Goal: Task Accomplishment & Management: Complete application form

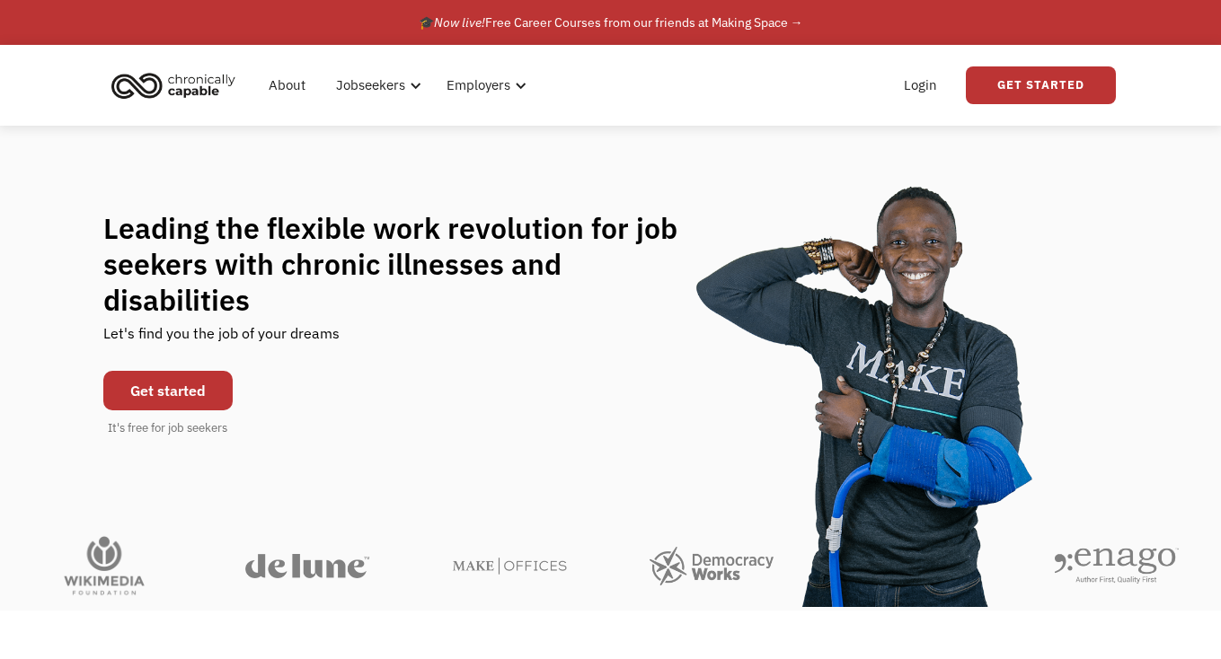
click at [197, 371] on link "Get started" at bounding box center [167, 391] width 129 height 40
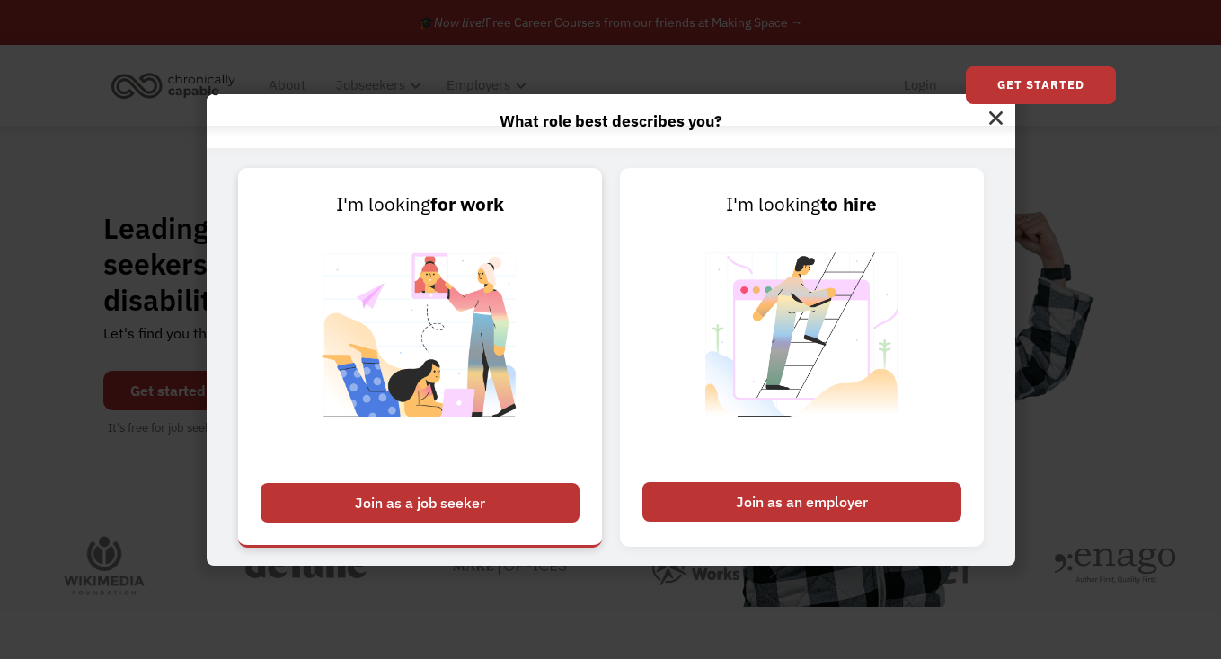
click at [417, 493] on div "Join as a job seeker" at bounding box center [420, 503] width 319 height 40
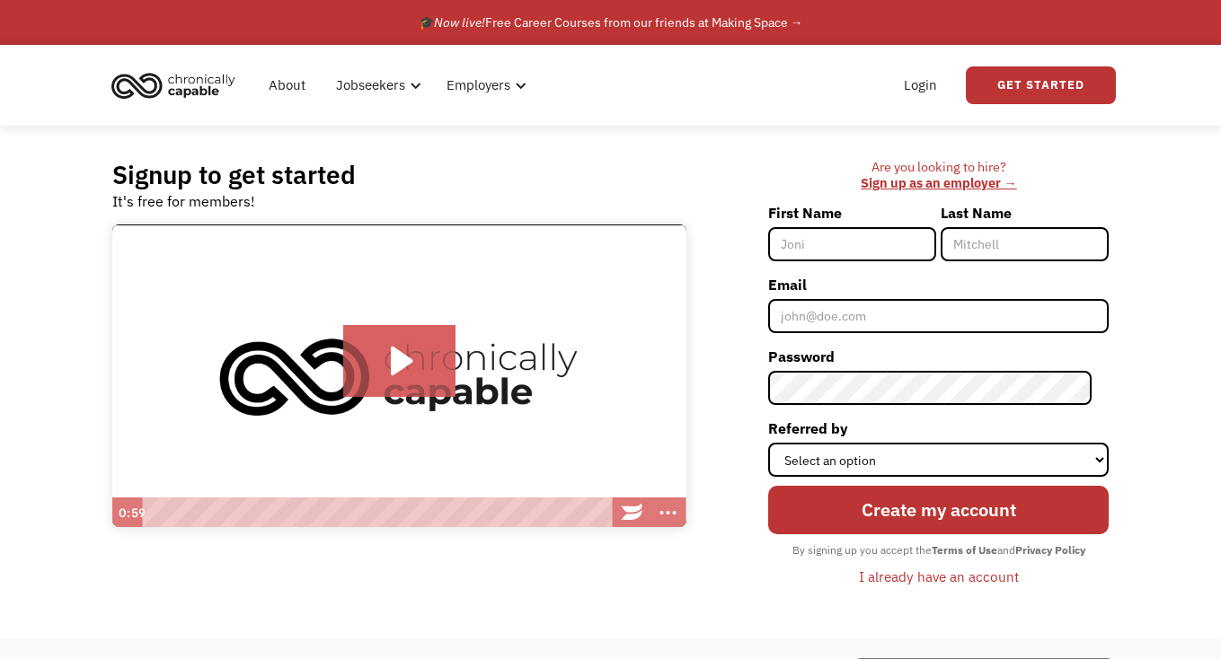
click at [803, 252] on input "First Name" at bounding box center [852, 244] width 168 height 34
type input "[PERSON_NAME]"
click at [986, 243] on input "Last Name" at bounding box center [1025, 244] width 168 height 34
type input "Stall"
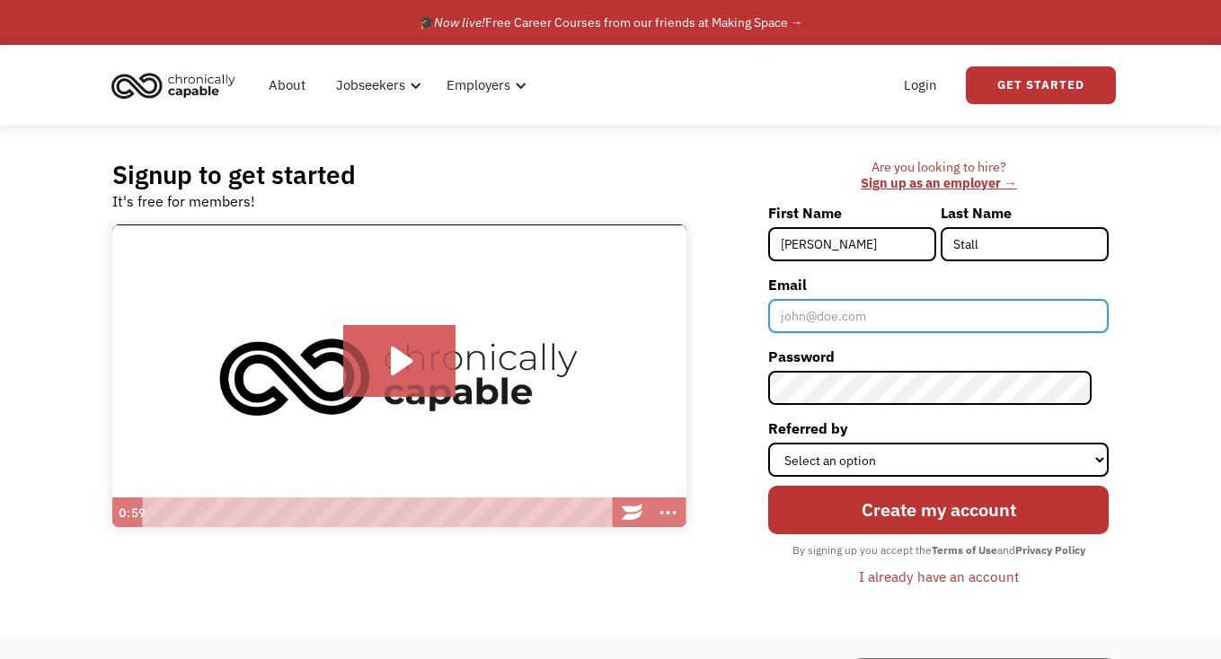
click at [829, 313] on input "Email" at bounding box center [938, 316] width 340 height 34
type input "[EMAIL_ADDRESS][DOMAIN_NAME]"
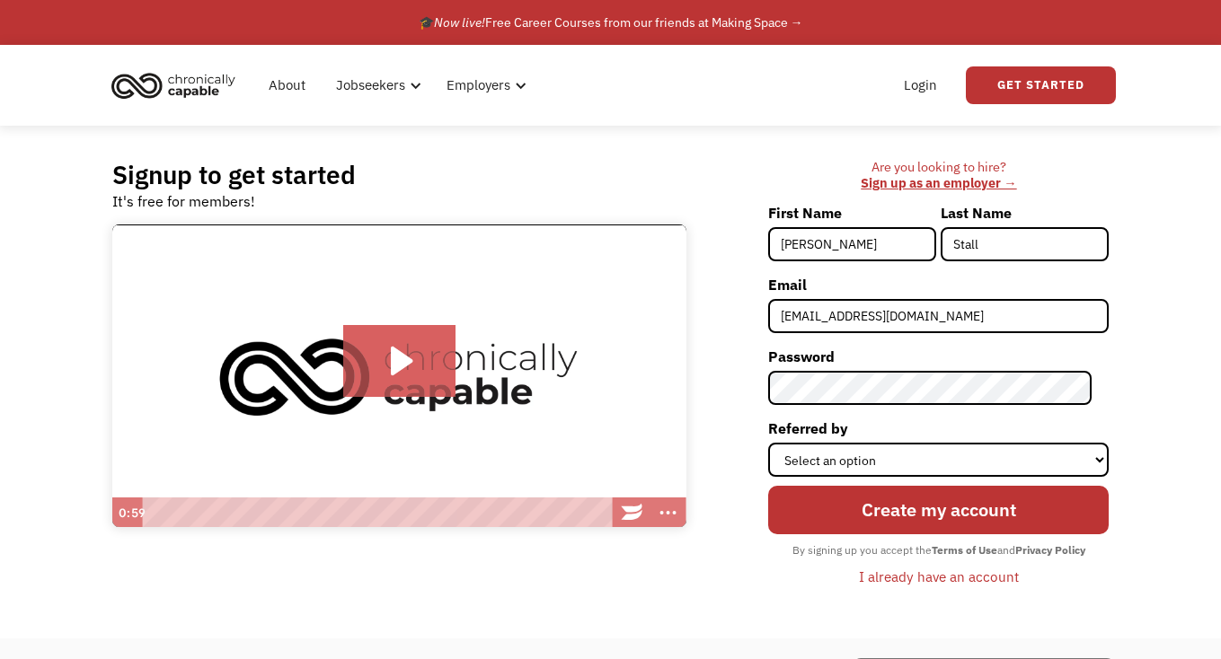
click at [1170, 334] on div "Signup to get started It's free for members! Click for sound @keyframes VOLUME_…" at bounding box center [610, 382] width 1221 height 513
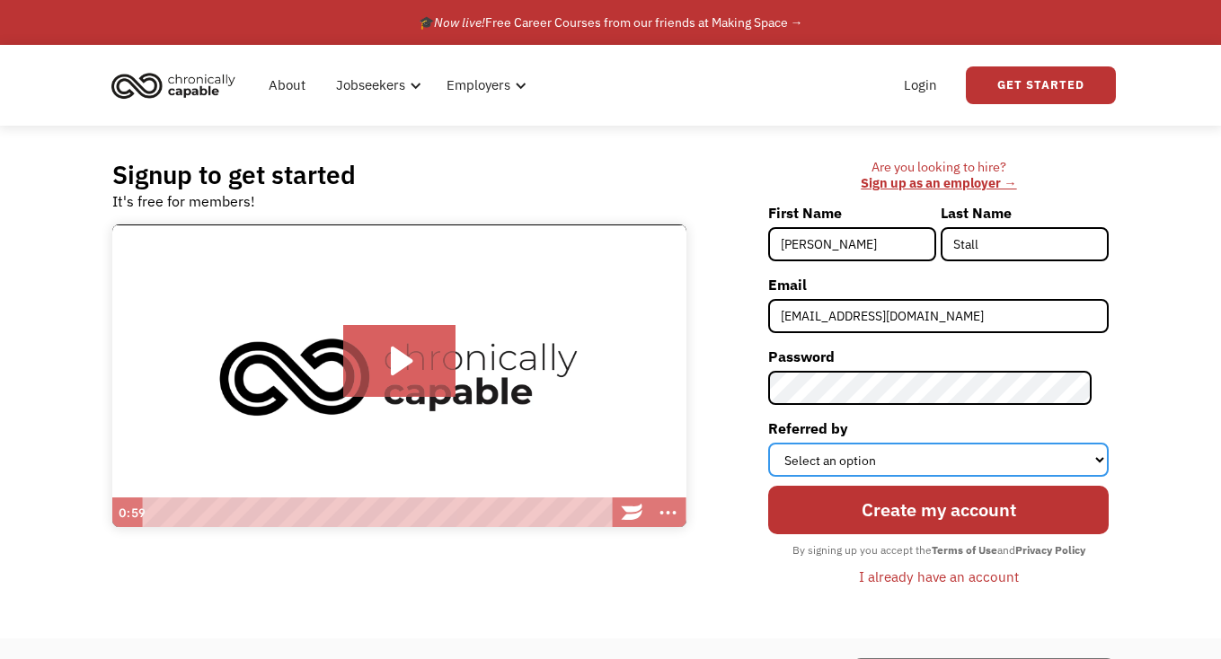
click at [859, 466] on select "Select an option Instagram Facebook Twitter Search Engine News Article Word of …" at bounding box center [938, 460] width 340 height 34
select select "Search Engine"
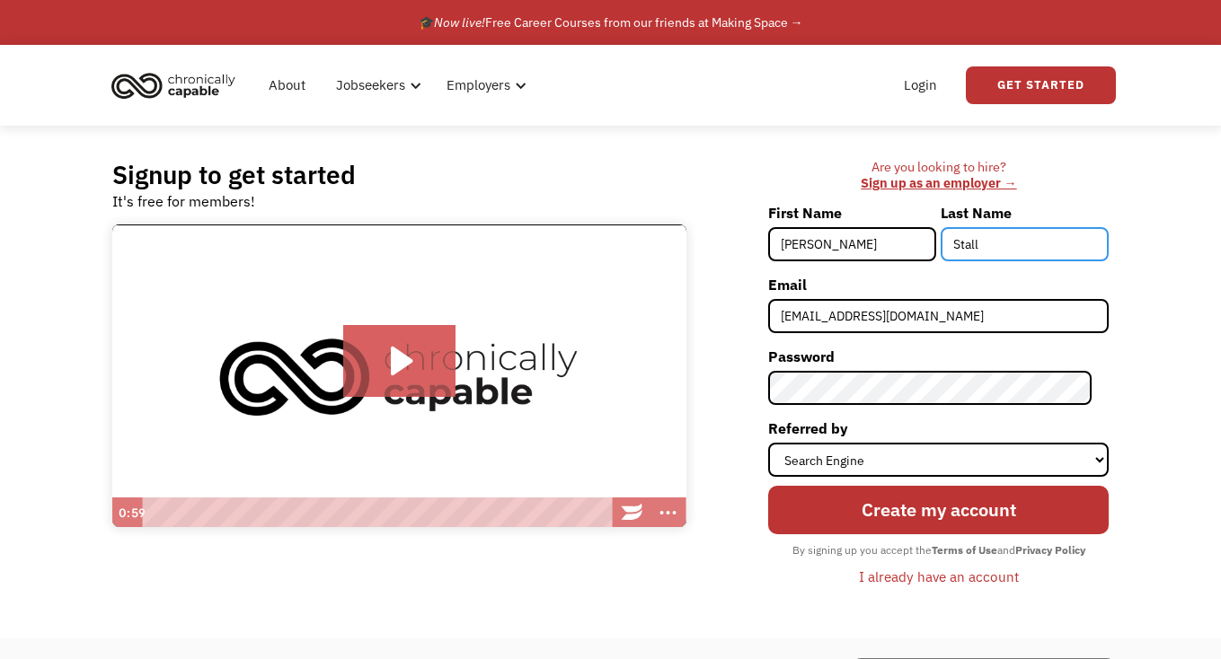
drag, startPoint x: 1007, startPoint y: 248, endPoint x: 953, endPoint y: 244, distance: 54.0
click at [953, 244] on input "Stall" at bounding box center [1025, 244] width 168 height 34
type input "[PERSON_NAME]"
click at [1135, 179] on div "Signup to get started It's free for members! Click for sound @keyframes VOLUME_…" at bounding box center [610, 382] width 1051 height 513
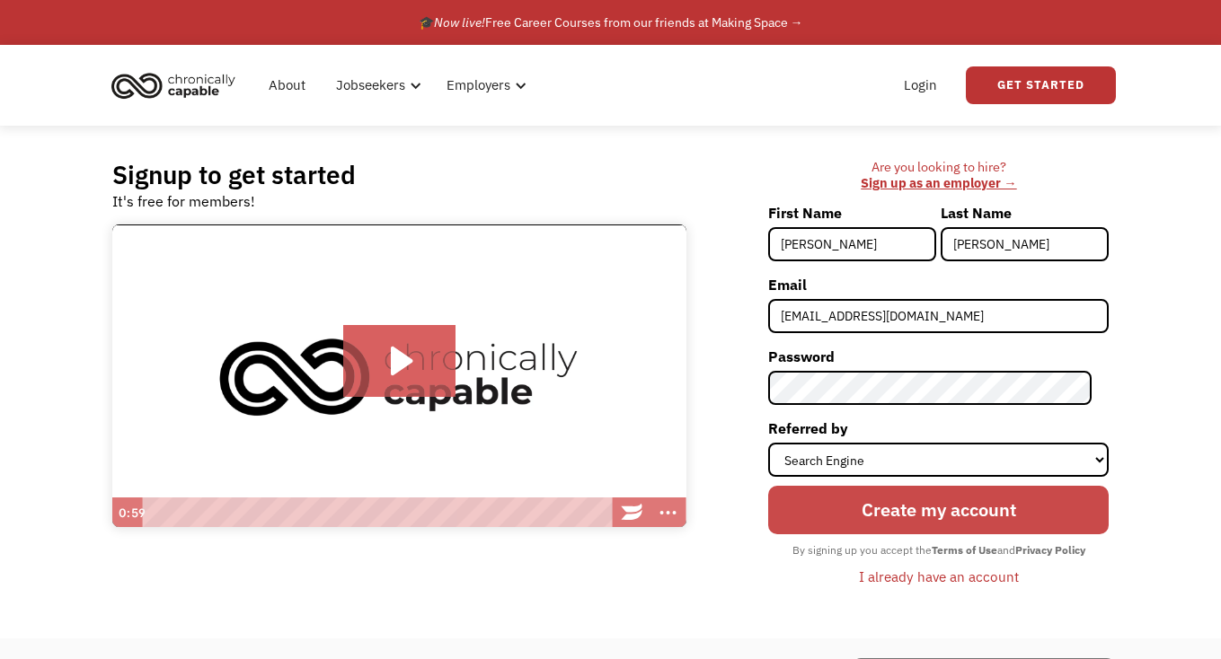
click at [916, 502] on input "Create my account" at bounding box center [938, 510] width 340 height 48
click at [900, 513] on input "Create my account" at bounding box center [938, 510] width 340 height 48
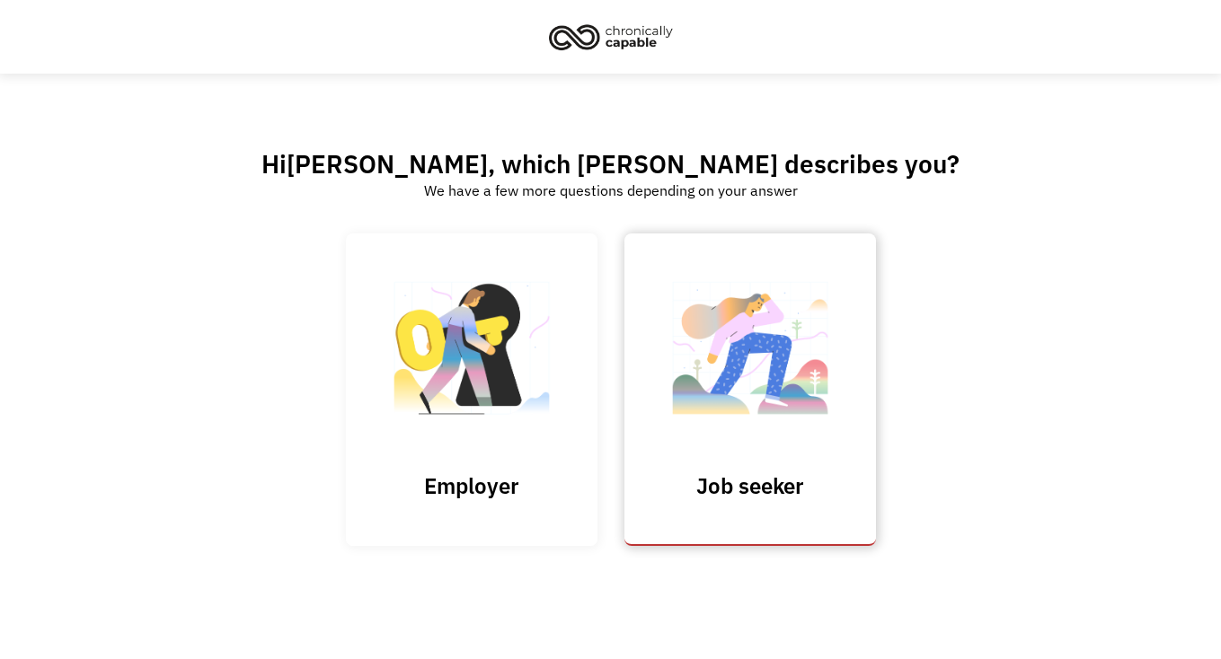
click at [790, 360] on img at bounding box center [750, 357] width 180 height 175
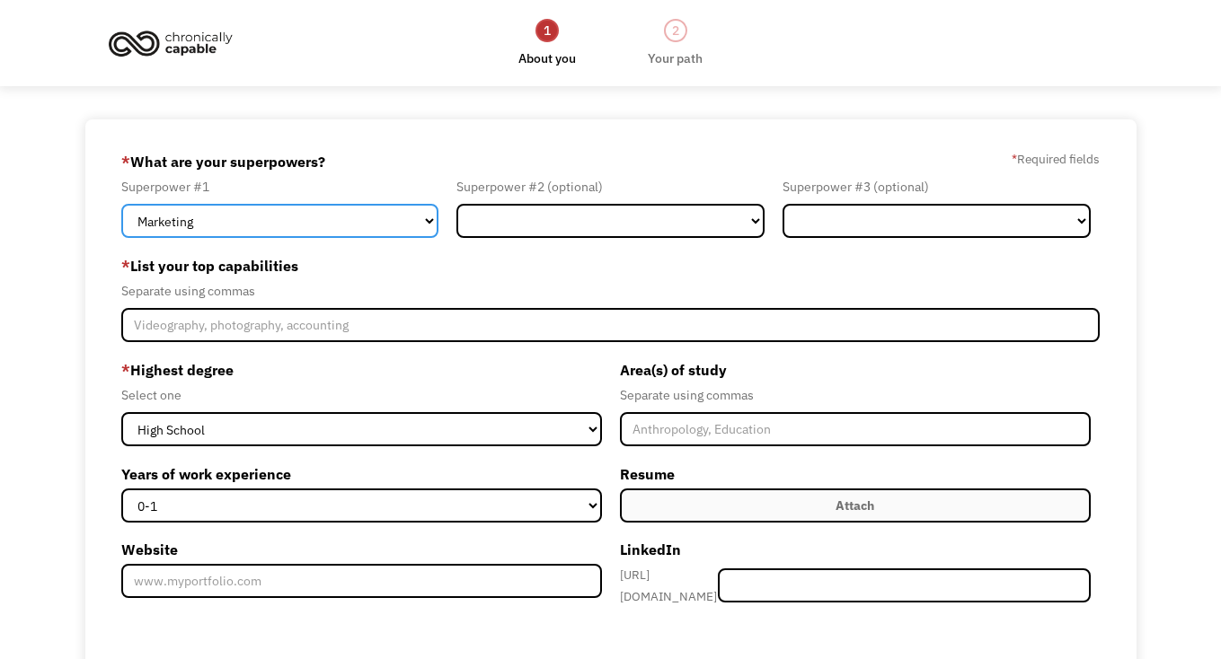
click at [428, 217] on select "Marketing Human Resources Finance Technology Operations Sales Industrial & Manu…" at bounding box center [279, 221] width 317 height 34
select select "Operations"
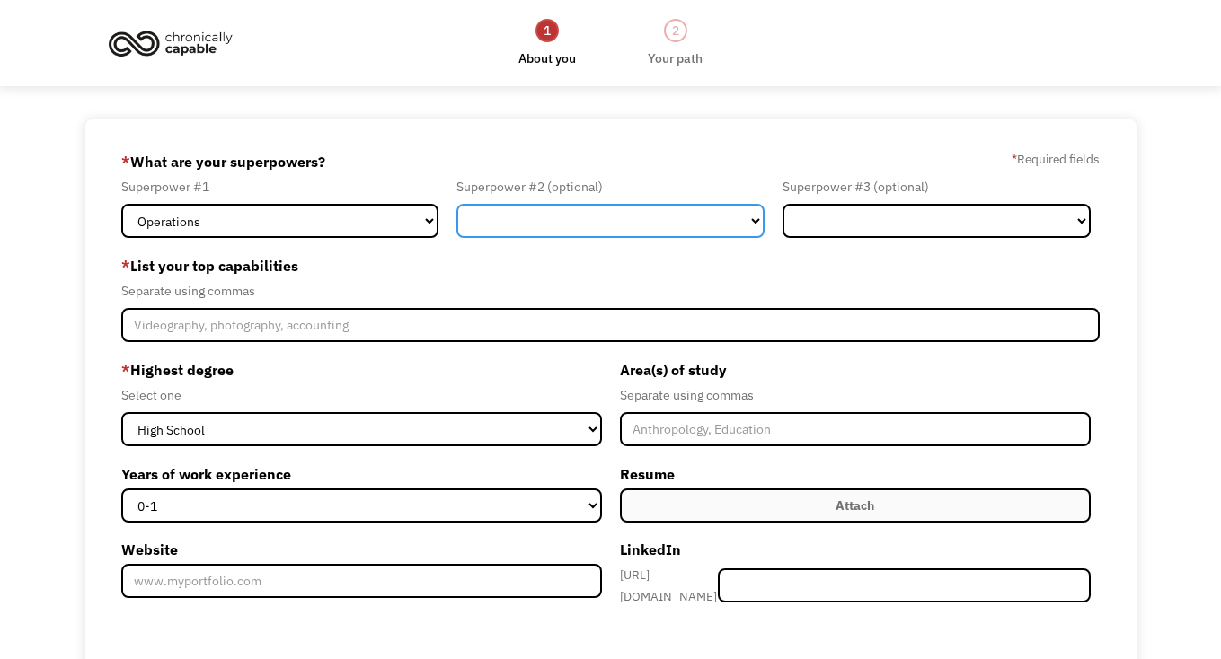
click at [488, 218] on select "Marketing Human Resources Finance Technology Operations Sales Industrial & Manu…" at bounding box center [610, 221] width 308 height 34
click at [760, 214] on select "Marketing Human Resources Finance Technology Operations Sales Industrial & Manu…" at bounding box center [610, 221] width 308 height 34
click at [518, 221] on select "Marketing Human Resources Finance Technology Operations Sales Industrial & Manu…" at bounding box center [610, 221] width 308 height 34
click at [750, 220] on select "Marketing Human Resources Finance Technology Operations Sales Industrial & Manu…" at bounding box center [610, 221] width 308 height 34
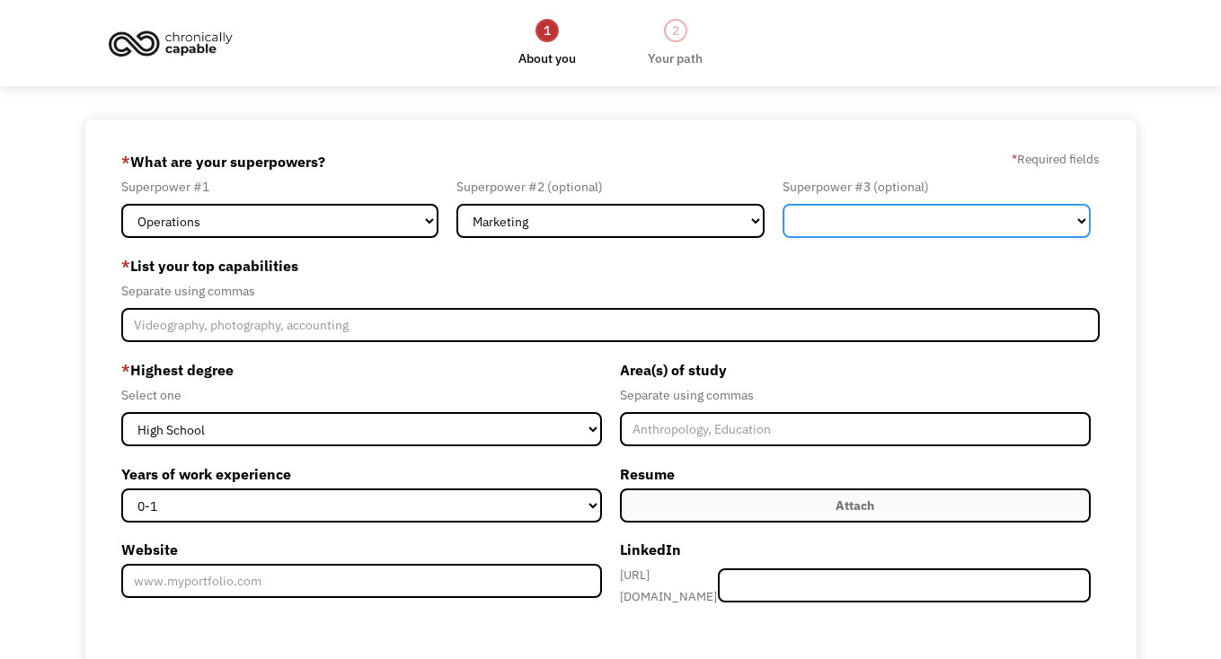
click at [1073, 218] on select "Marketing Human Resources Finance Technology Operations Sales Industrial & Manu…" at bounding box center [937, 221] width 308 height 34
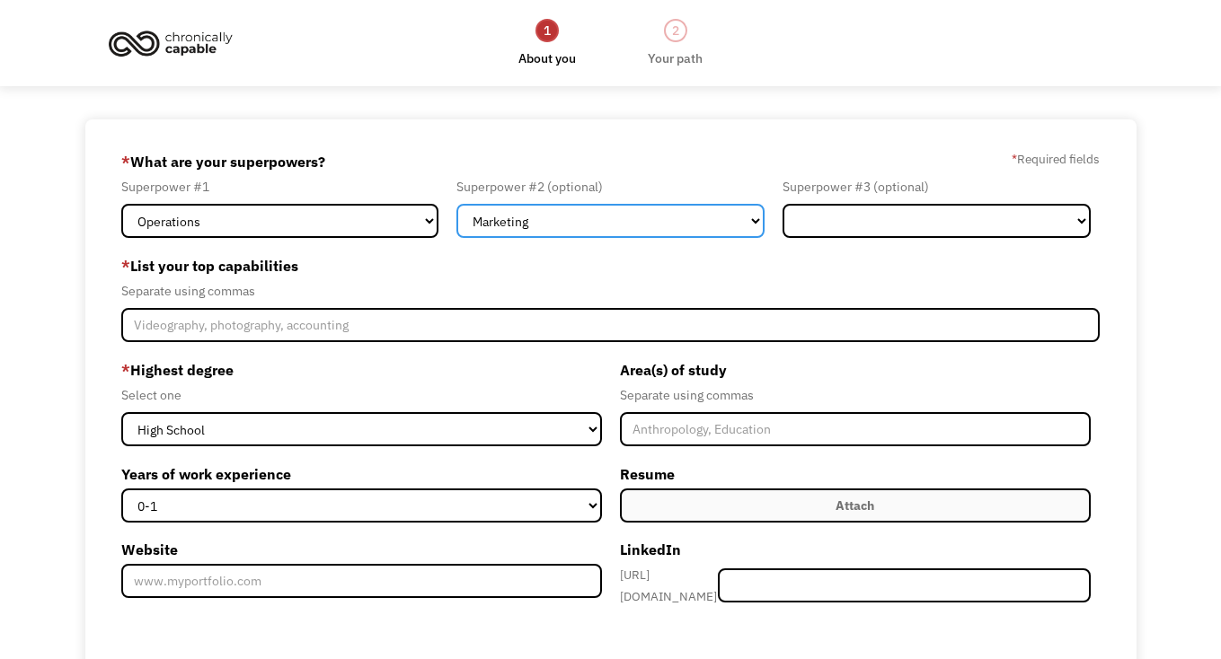
click at [750, 217] on select "Marketing Human Resources Finance Technology Operations Sales Industrial & Manu…" at bounding box center [610, 221] width 308 height 34
select select "Technology"
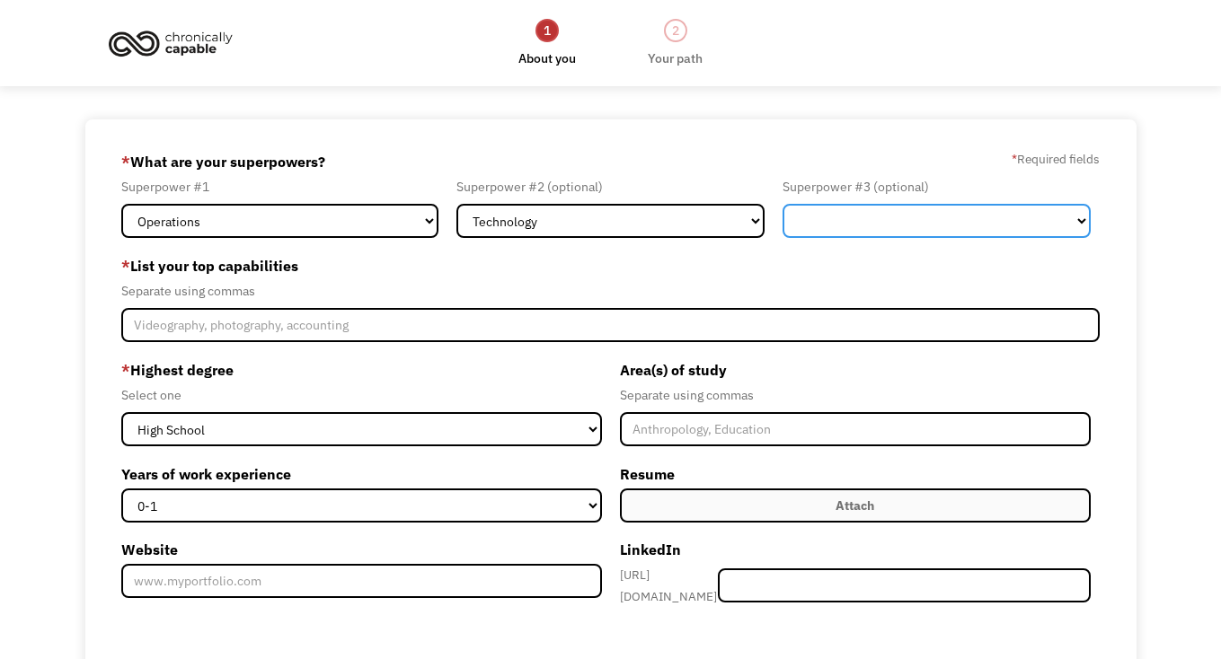
click at [1079, 217] on select "Marketing Human Resources Finance Technology Operations Sales Industrial & Manu…" at bounding box center [937, 221] width 308 height 34
select select "Marketing"
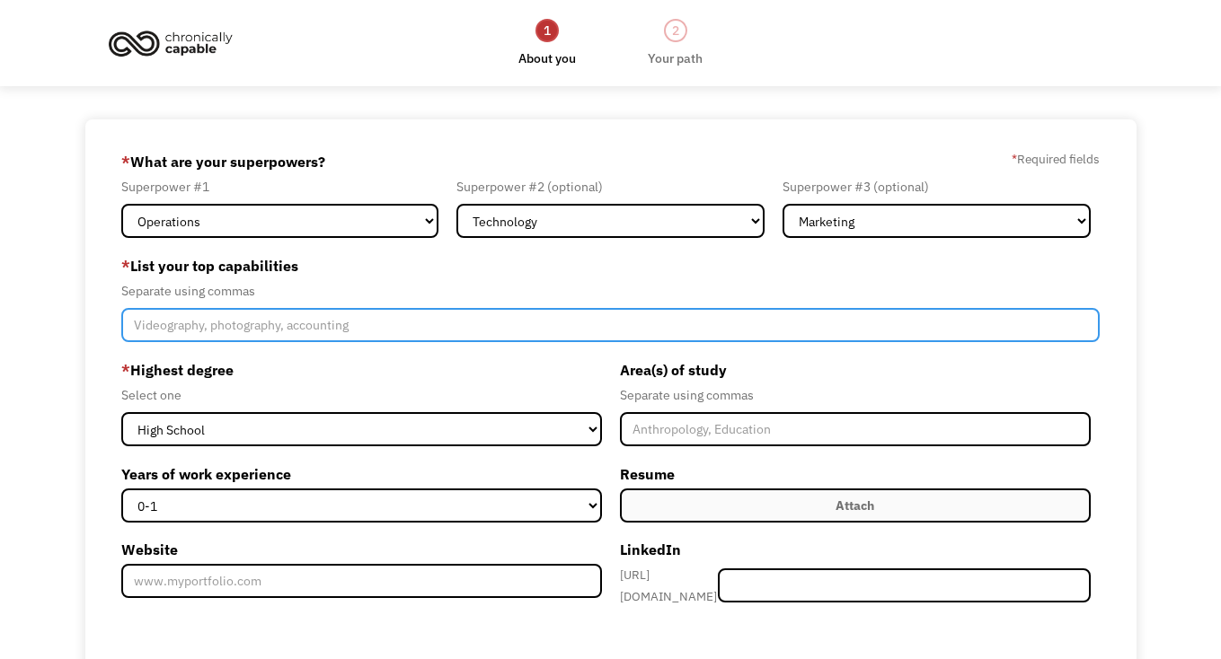
click at [155, 325] on input "Member-Create-Step1" at bounding box center [609, 325] width 977 height 34
paste input "integration, data visualization, and business process automation. Avid"
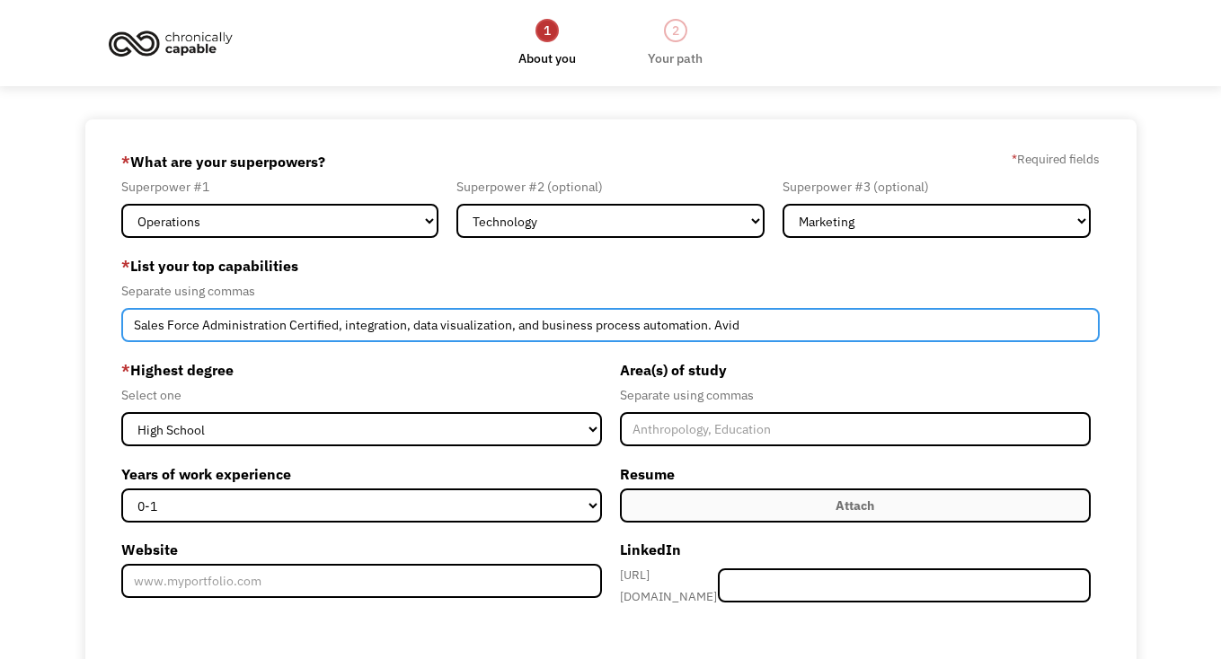
click at [741, 322] on input "Sales Force Administration Certified, integration, data visualization, and busi…" at bounding box center [609, 325] width 977 height 34
type input "Sales Force Administration Certified, integration, data visualization, and busi…"
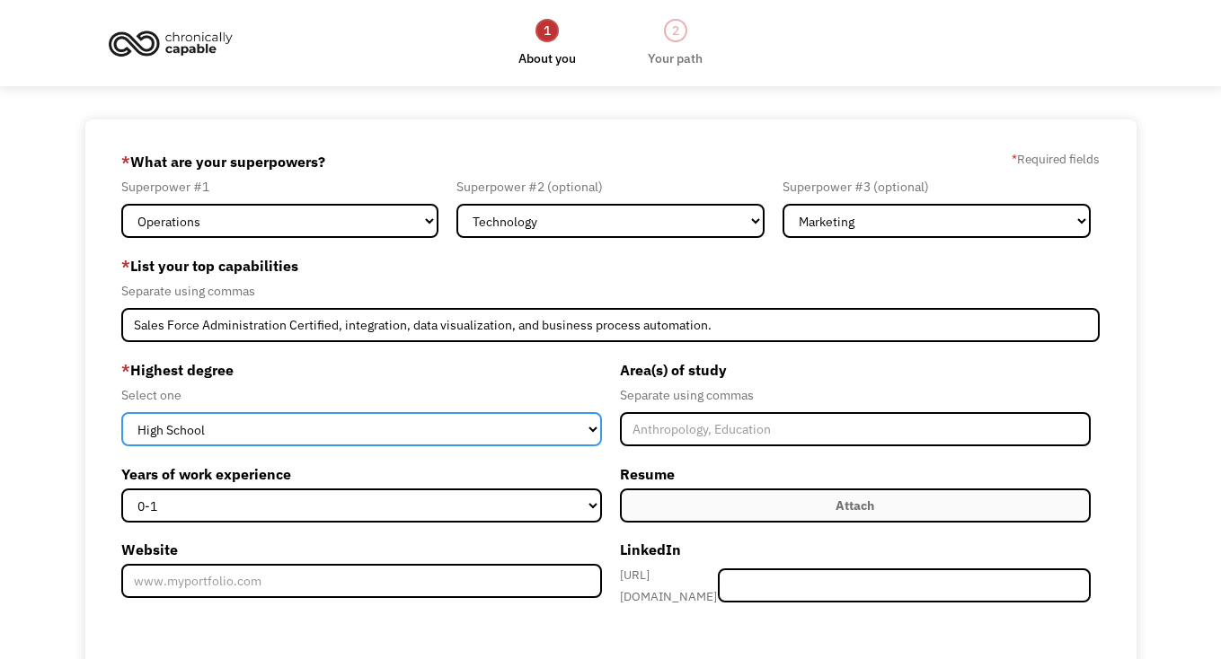
click at [311, 430] on select "High School Associates Bachelors Master's PhD" at bounding box center [361, 429] width 480 height 34
select select "bachelors"
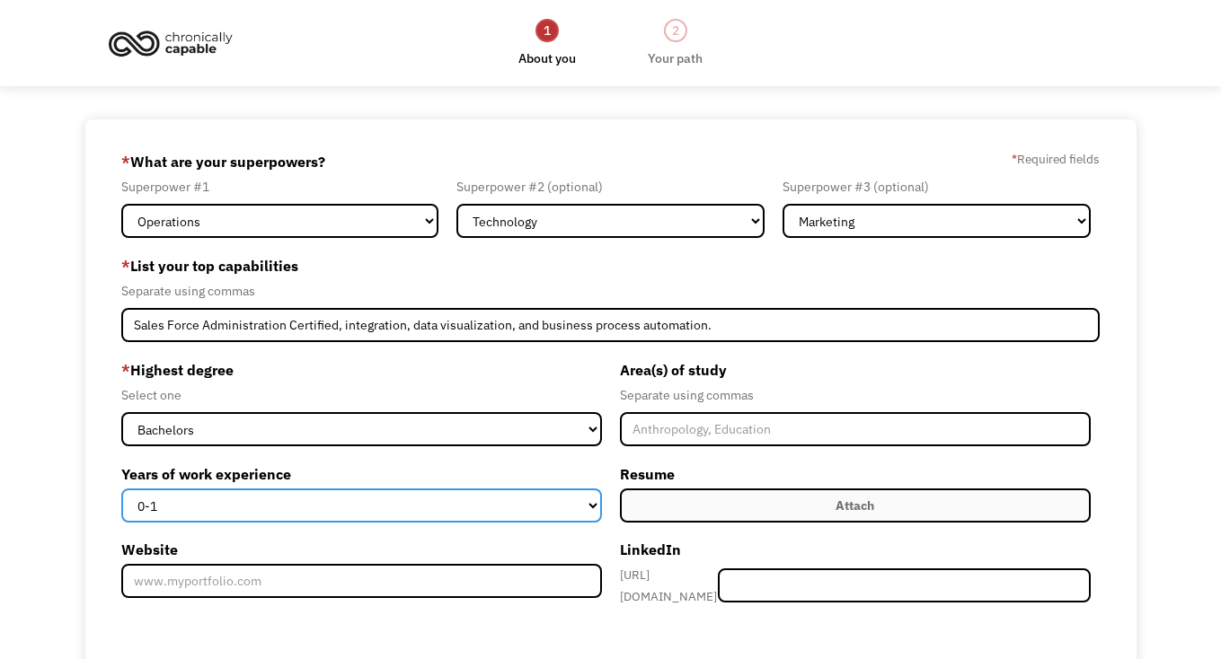
click at [181, 504] on select "0-1 2-4 5-10 11-15 15+" at bounding box center [361, 506] width 480 height 34
click at [189, 502] on select "0-1 2-4 5-10 11-15 15+" at bounding box center [361, 506] width 480 height 34
select select "5-10"
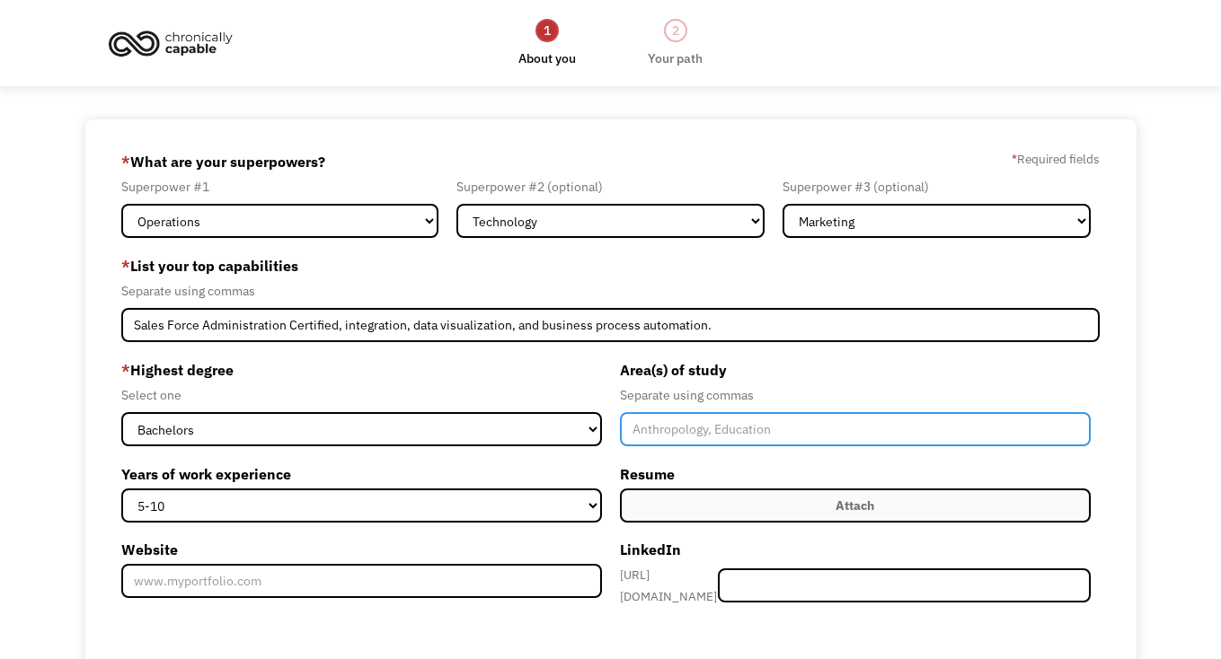
click at [727, 432] on input "Member-Create-Step1" at bounding box center [855, 429] width 471 height 34
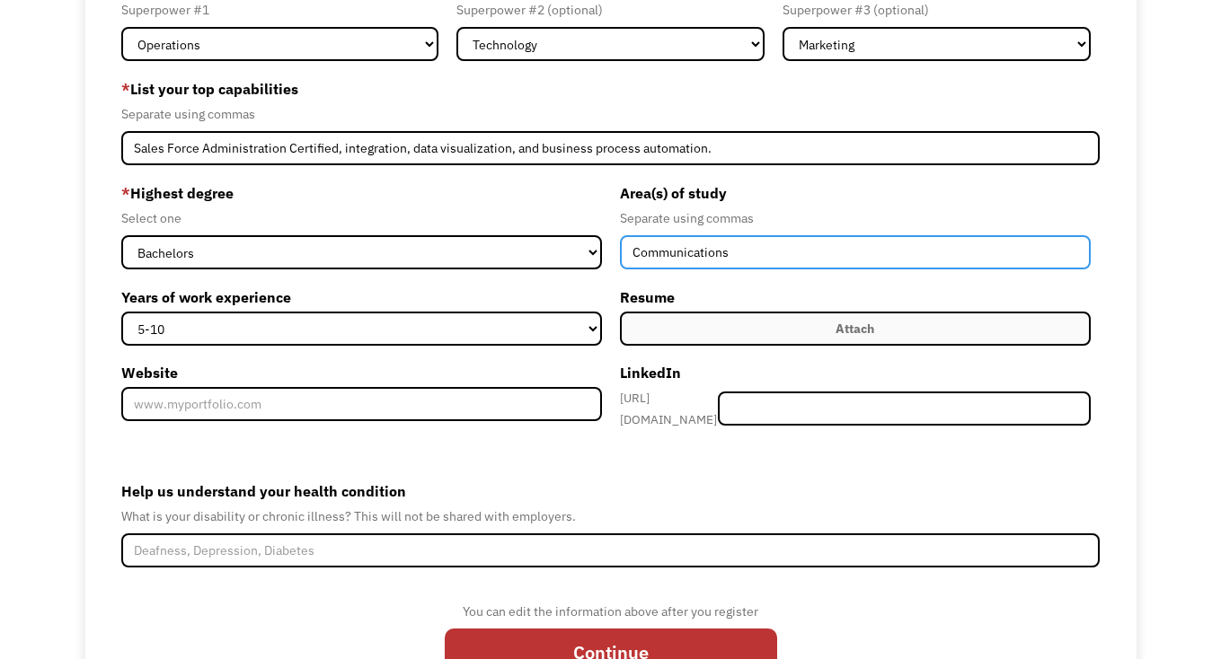
scroll to position [192, 0]
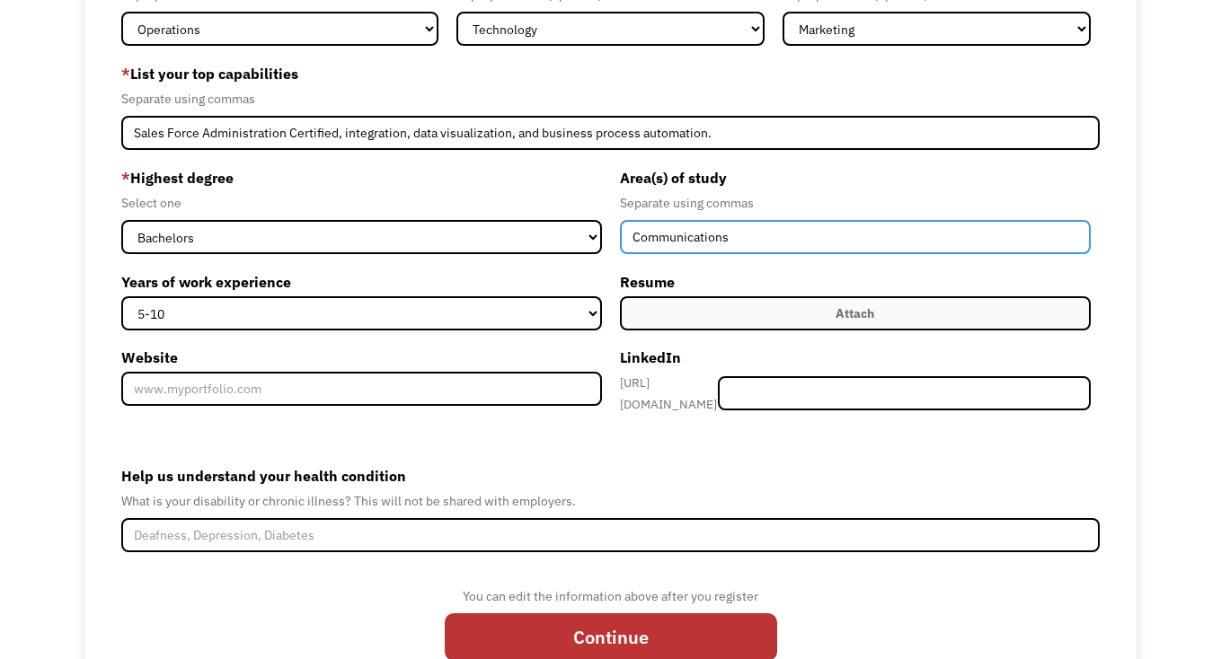
type input "Communications"
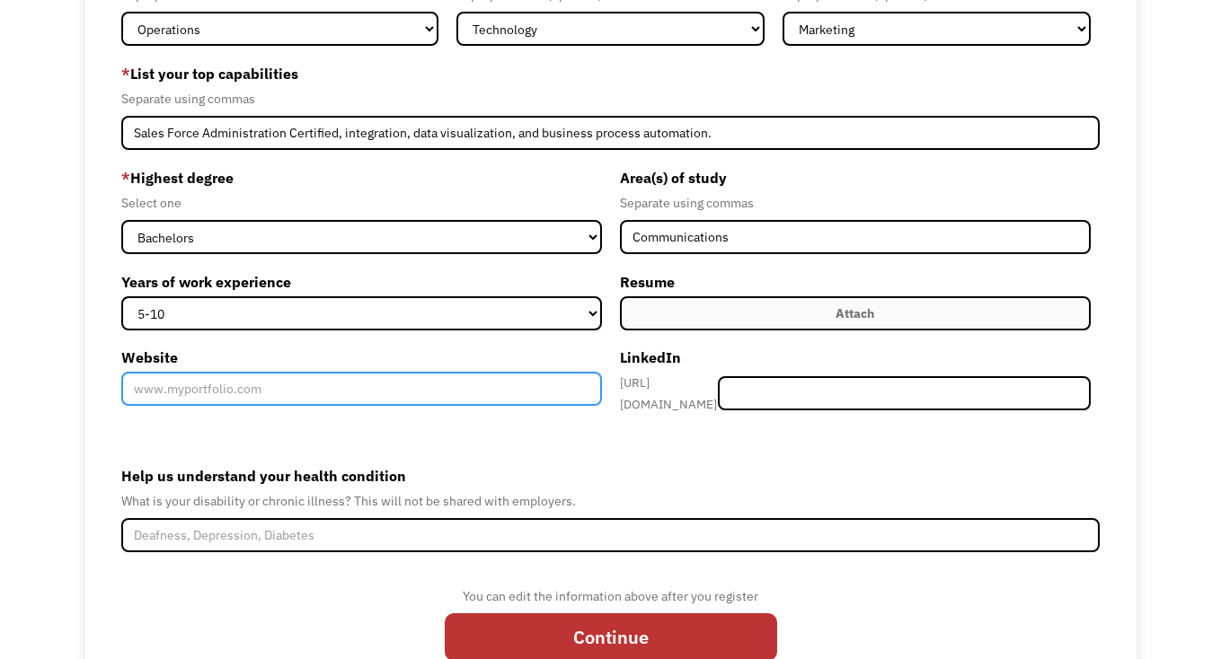
click at [157, 392] on input "Website" at bounding box center [361, 389] width 480 height 34
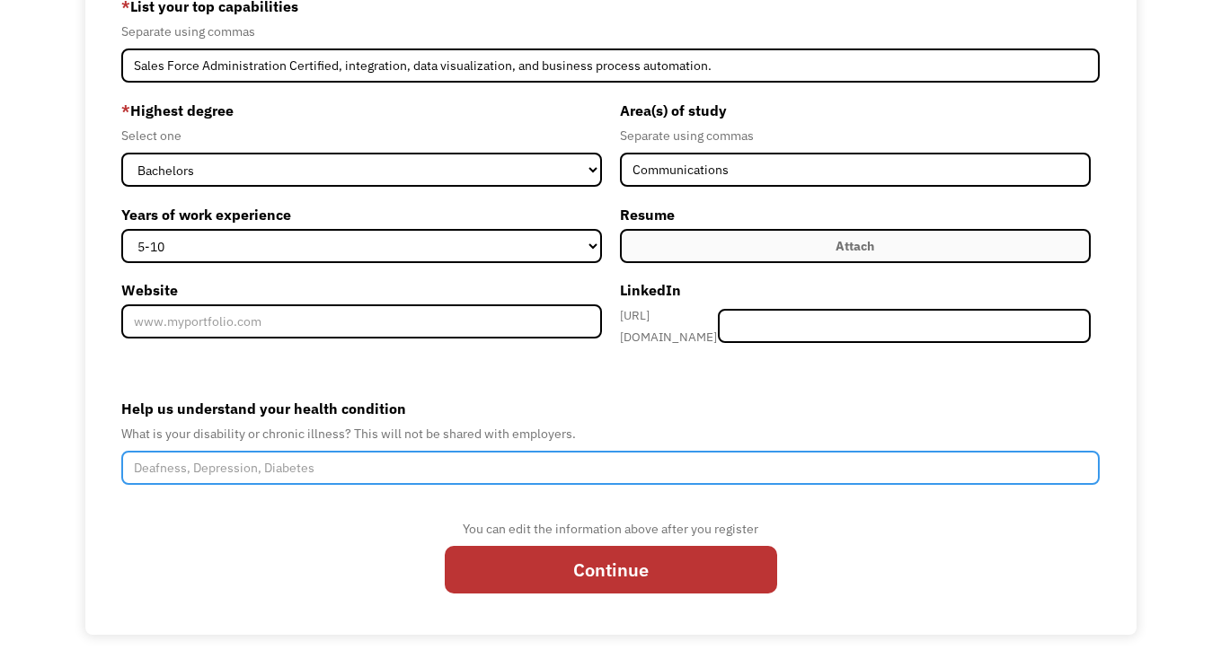
click at [249, 459] on input "Help us understand your health condition" at bounding box center [609, 468] width 977 height 34
type input "M"
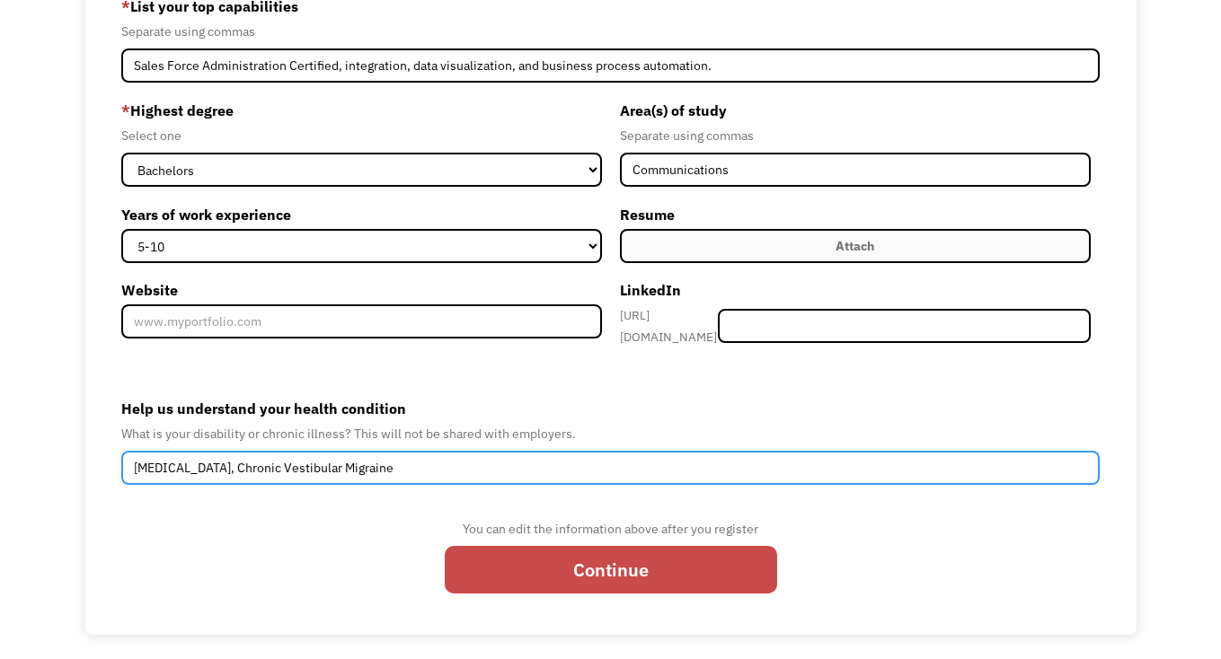
type input "Mast Cell Activation Syndrome, Chronic Vestibular Migraine"
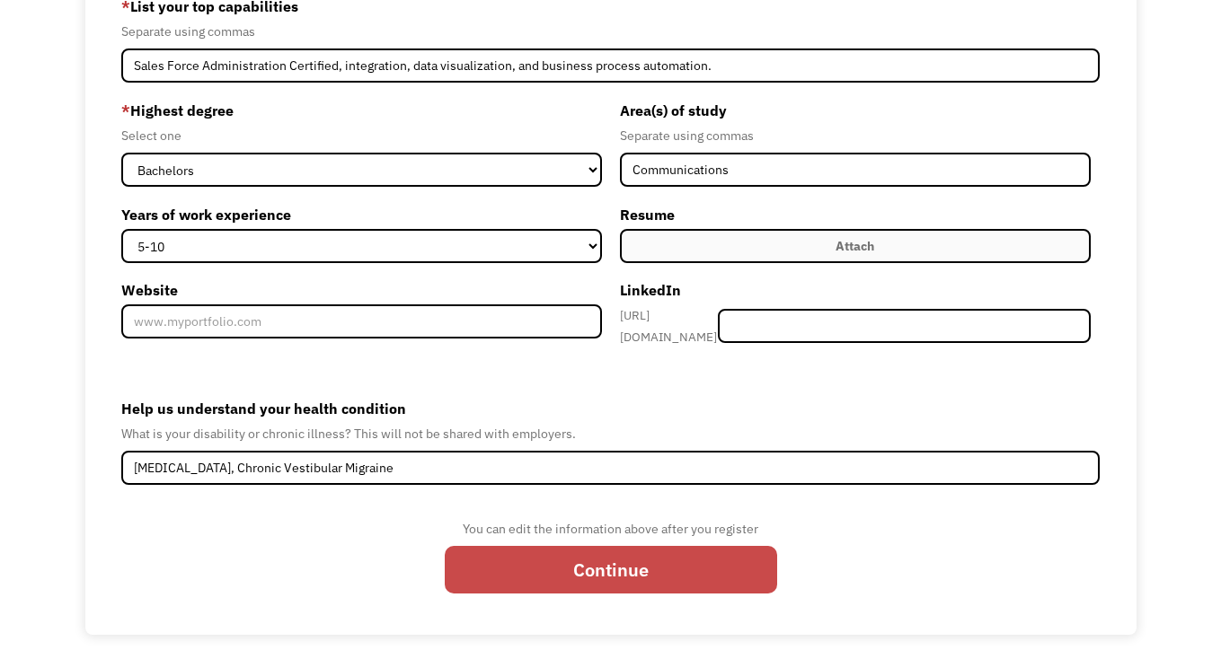
click at [603, 563] on input "Continue" at bounding box center [611, 570] width 332 height 48
type input "Please wait..."
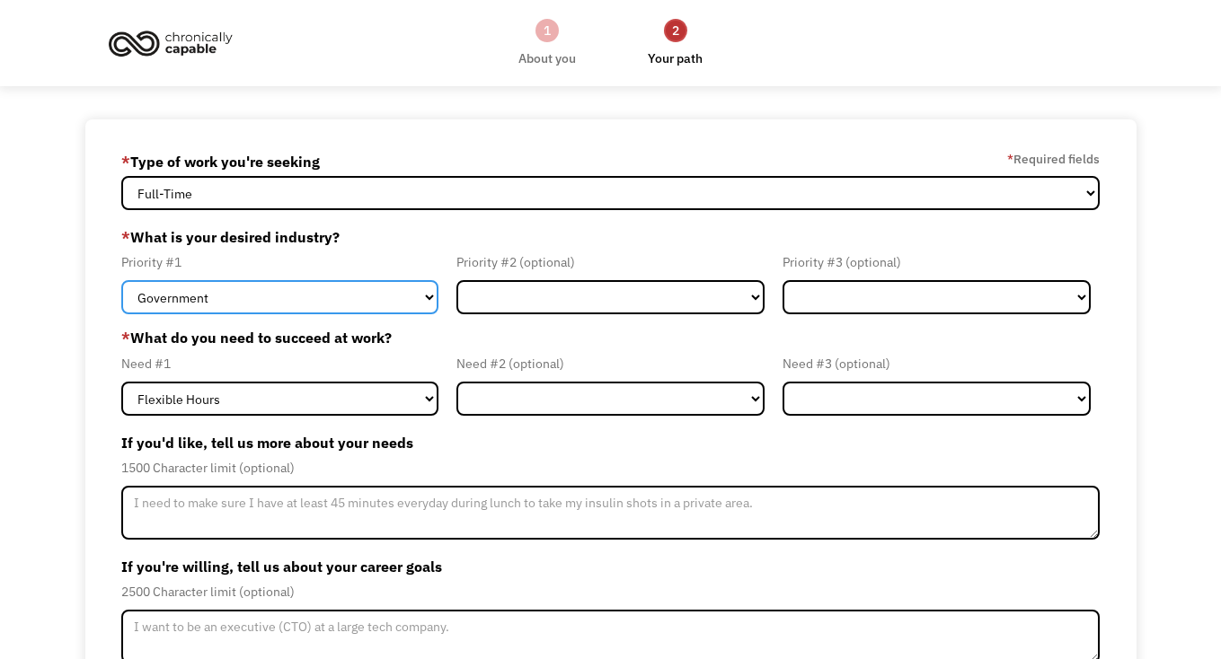
click at [153, 291] on select "Government Finance & Insurance Health & Social Care Tech & Engineering Creative…" at bounding box center [279, 297] width 317 height 34
select select "Tech & Engineering"
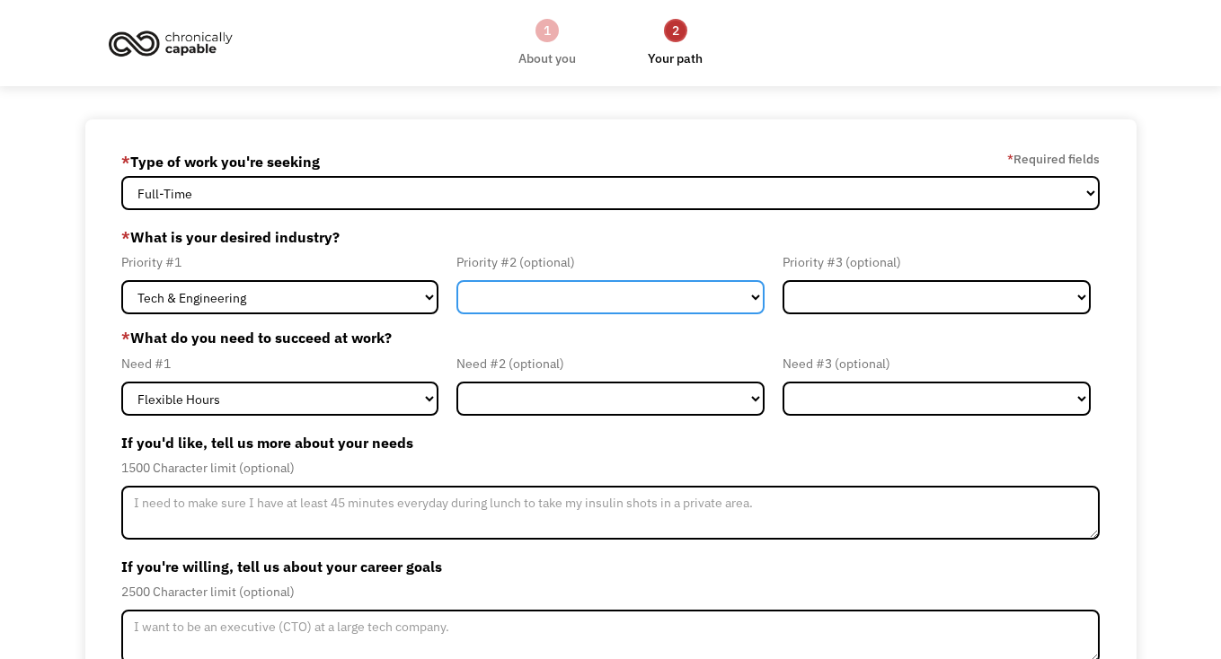
click at [732, 296] on select "Government Finance & Insurance Health & Social Care Tech & Engineering Creative…" at bounding box center [610, 297] width 308 height 34
select select "Education"
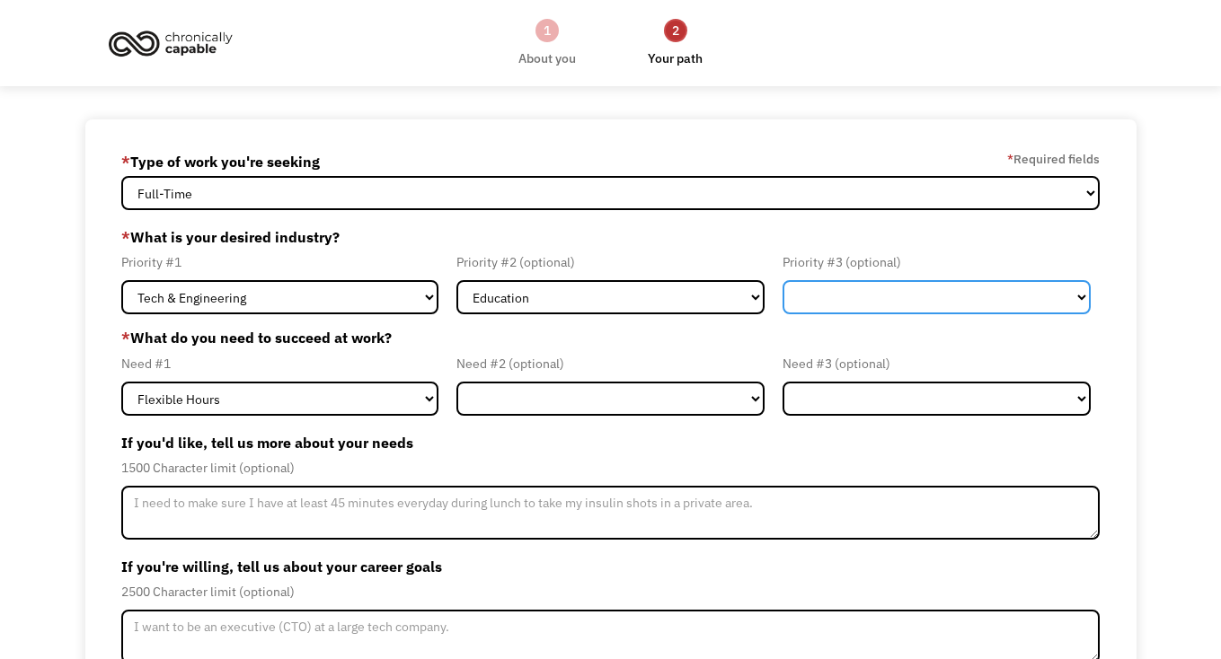
click at [1067, 295] on select "Government Finance & Insurance Health & Social Care Tech & Engineering Creative…" at bounding box center [937, 297] width 308 height 34
select select "Health & Social Care"
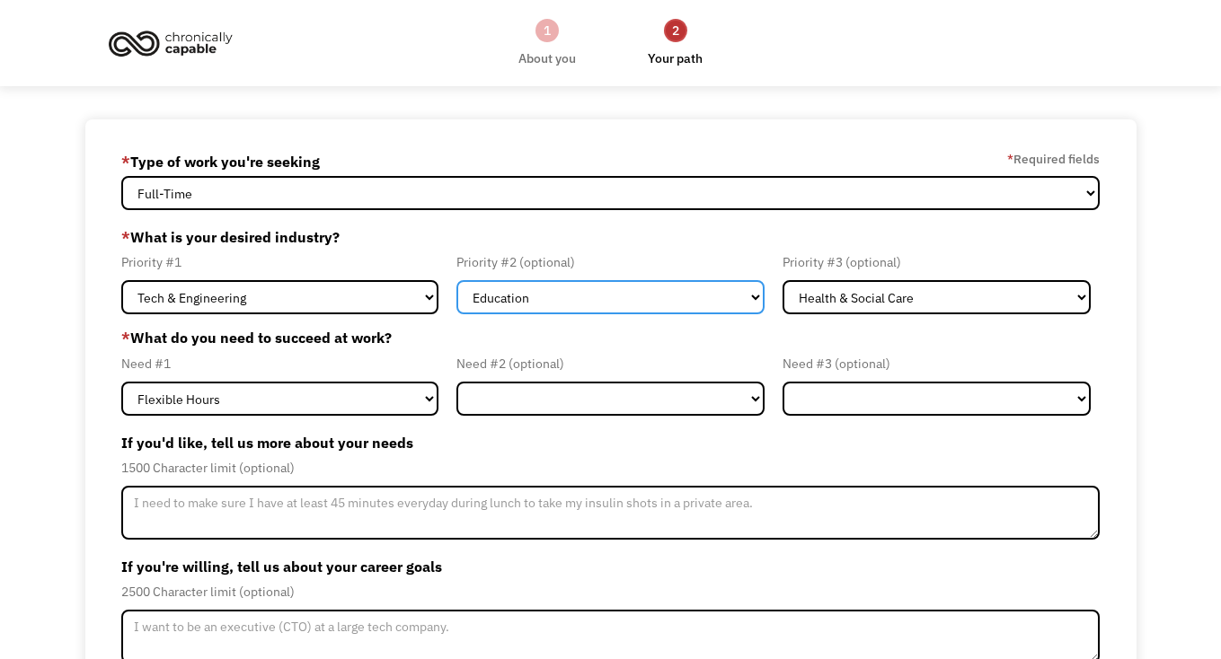
click at [736, 300] on select "Government Finance & Insurance Health & Social Care Tech & Engineering Creative…" at bounding box center [610, 297] width 308 height 34
select select "Health & Social Care"
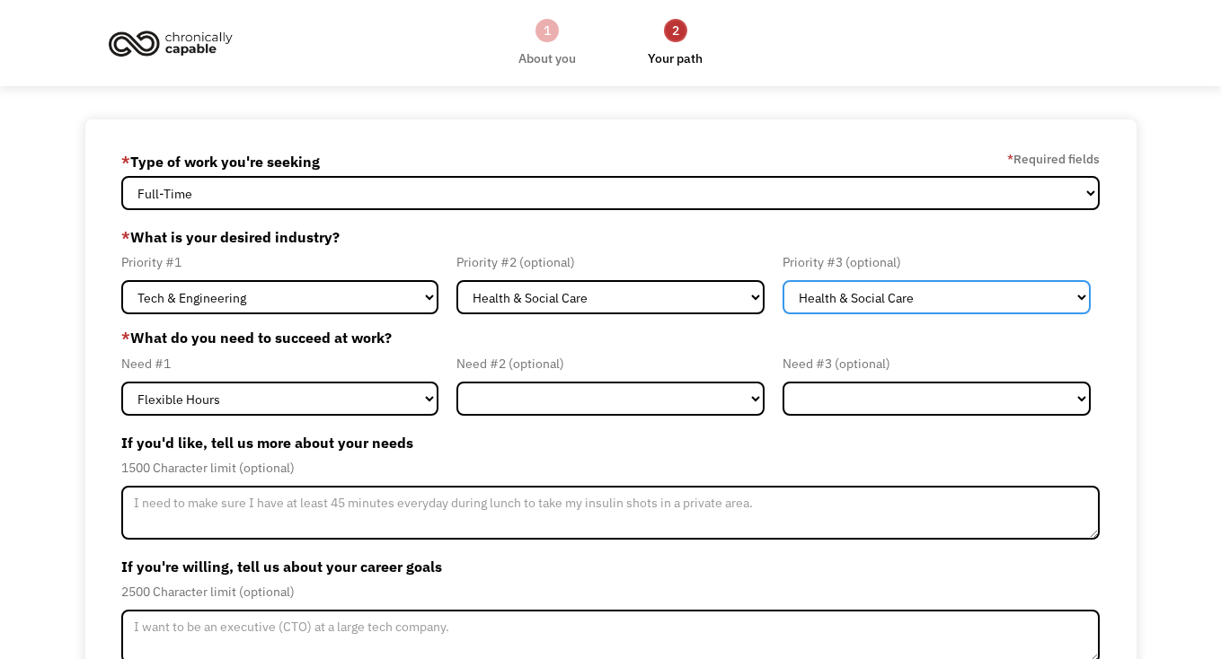
click at [1016, 295] on select "Government Finance & Insurance Health & Social Care Tech & Engineering Creative…" at bounding box center [937, 297] width 308 height 34
select select "Education"
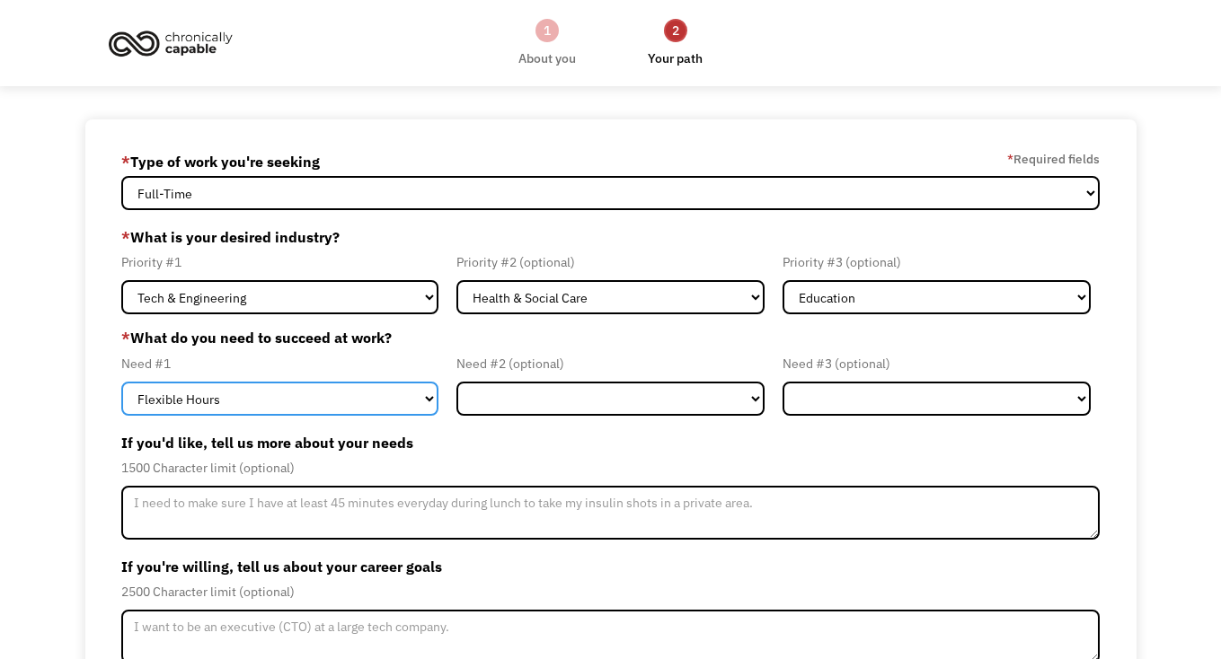
click at [196, 404] on select "Flexible Hours Remote Work Service Animal On-site Accommodations Visual Support…" at bounding box center [279, 399] width 317 height 34
click at [196, 403] on select "Flexible Hours Remote Work Service Animal On-site Accommodations Visual Support…" at bounding box center [279, 399] width 317 height 34
select select "Remote Work"
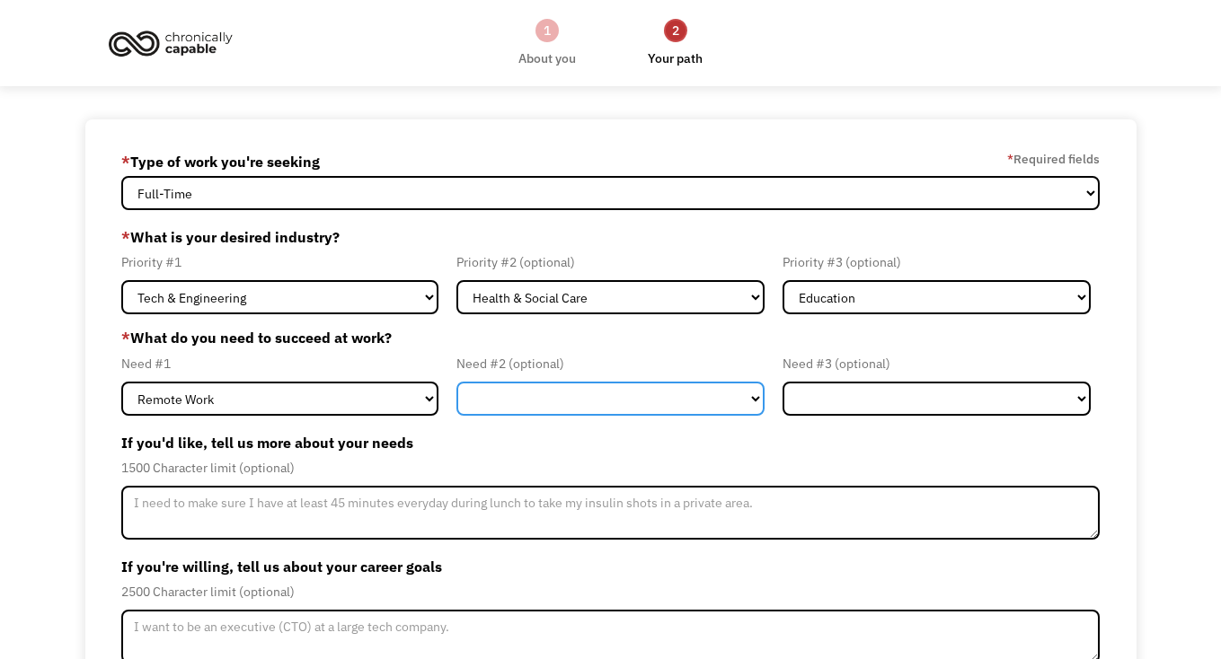
click at [737, 399] on select "Flexible Hours Remote Work Service Animal On-site Accommodations Visual Support…" at bounding box center [610, 399] width 308 height 34
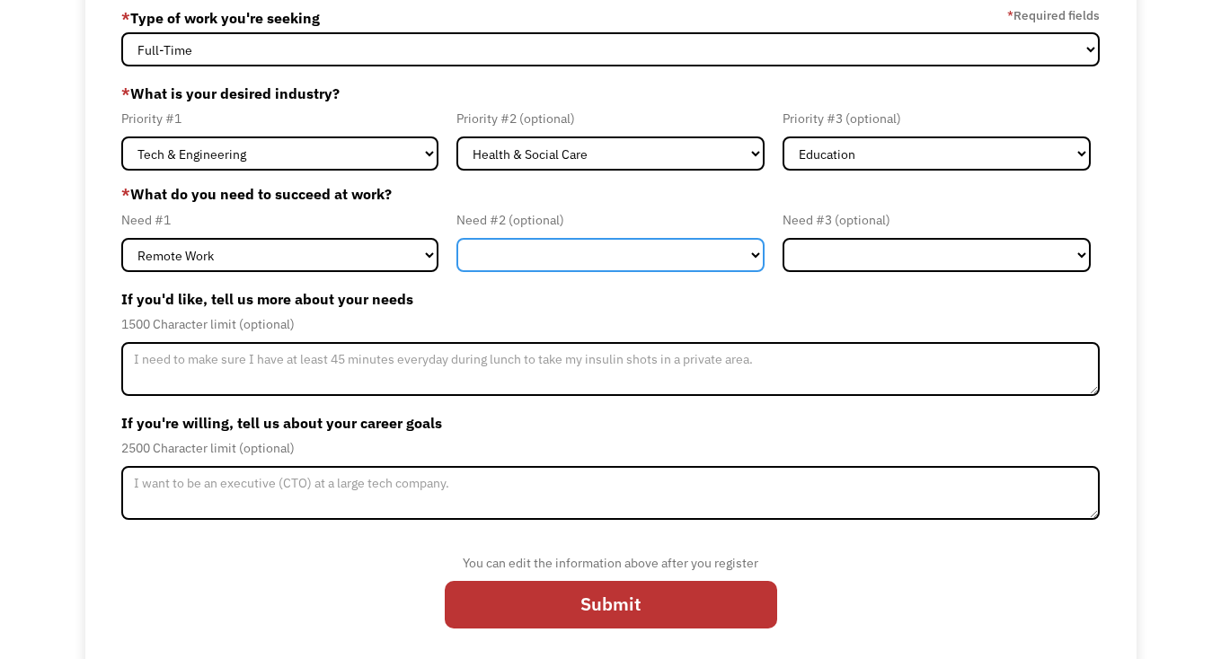
scroll to position [155, 0]
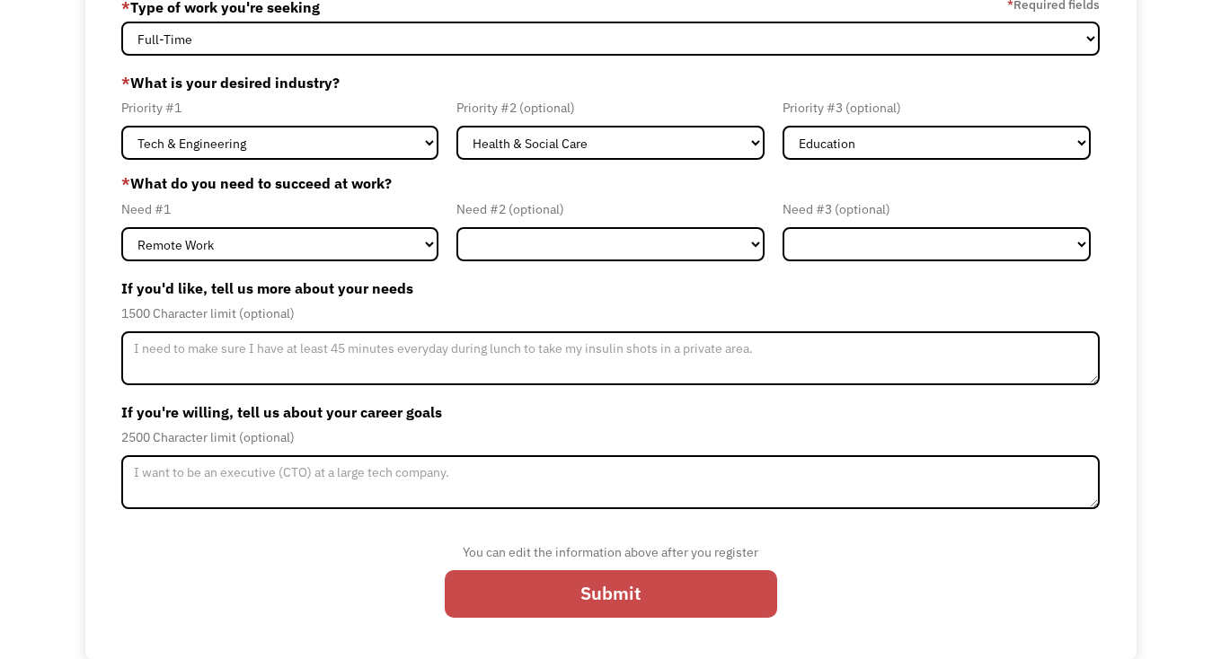
click at [621, 596] on input "Submit" at bounding box center [611, 594] width 332 height 48
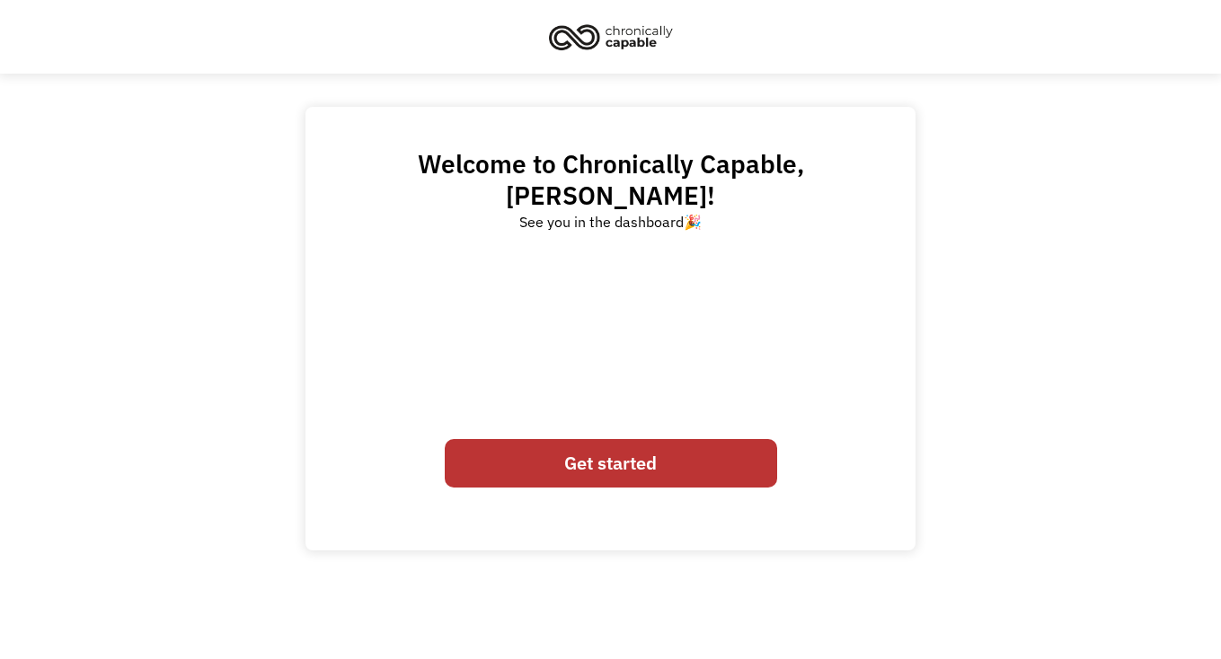
click at [595, 439] on link "Get started" at bounding box center [611, 463] width 332 height 48
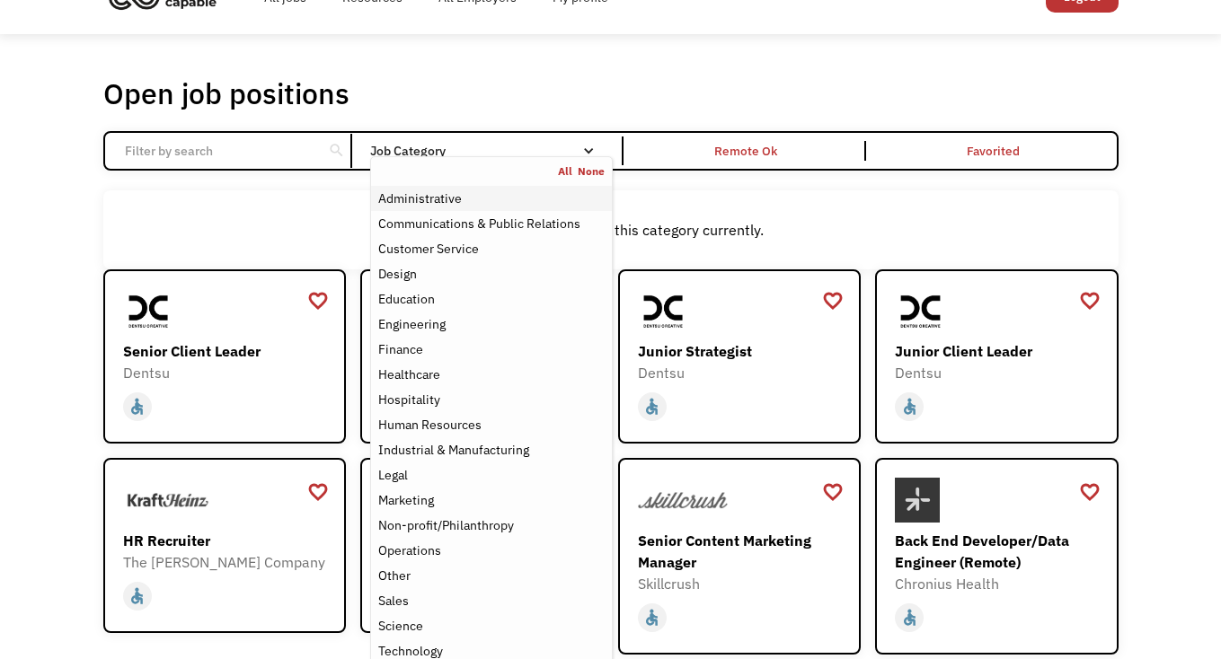
scroll to position [79, 0]
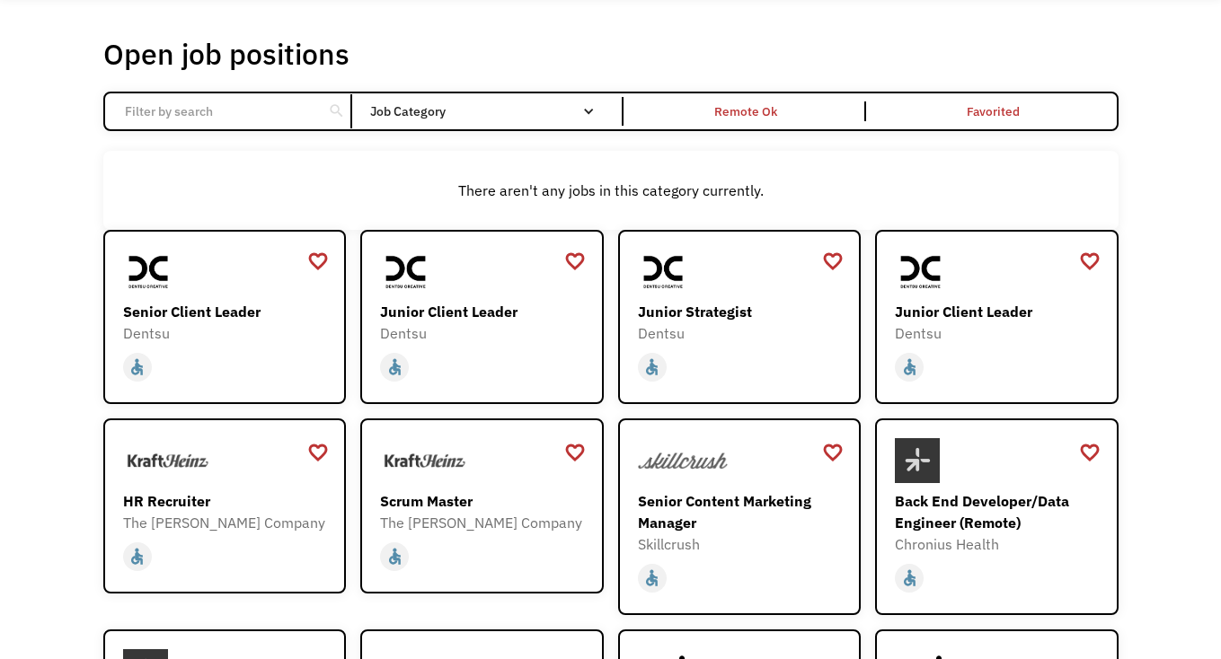
click at [191, 118] on input "Email Form" at bounding box center [214, 111] width 200 height 34
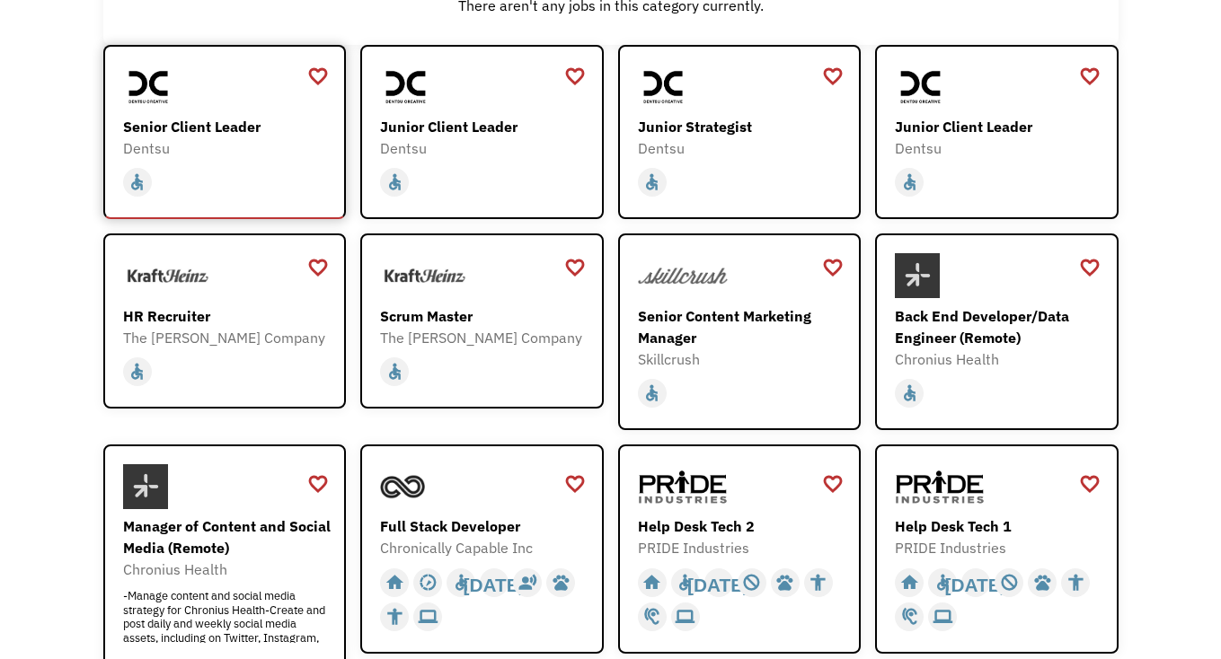
scroll to position [0, 0]
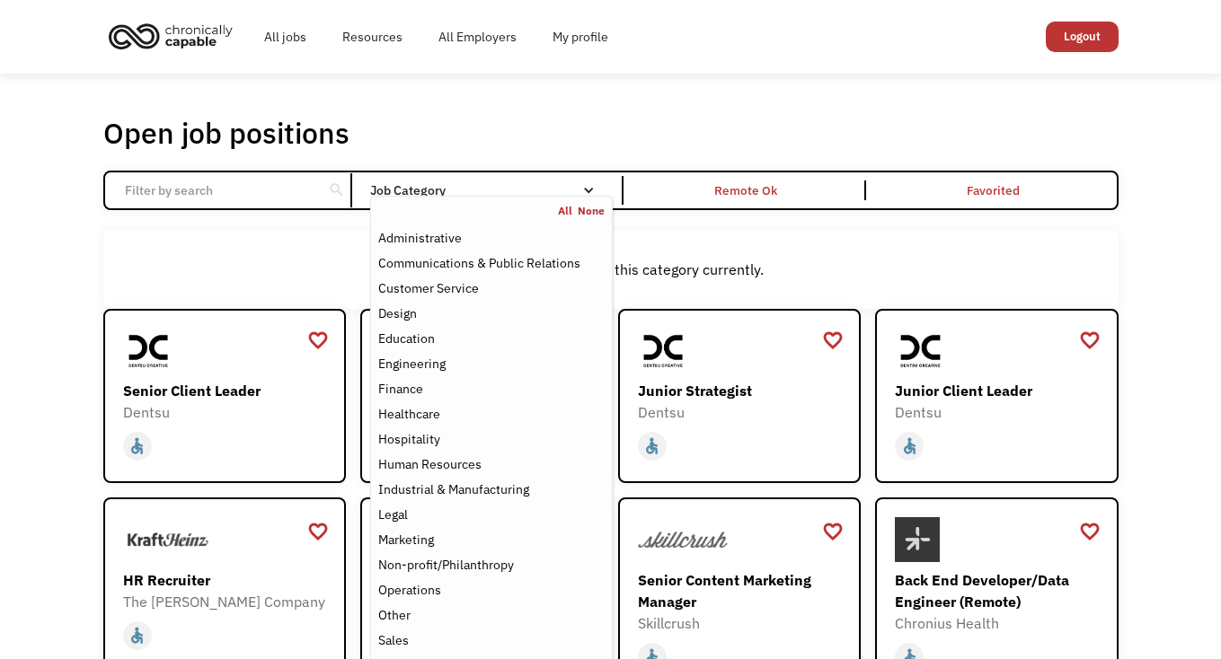
click at [572, 190] on div "Job Category" at bounding box center [491, 190] width 242 height 13
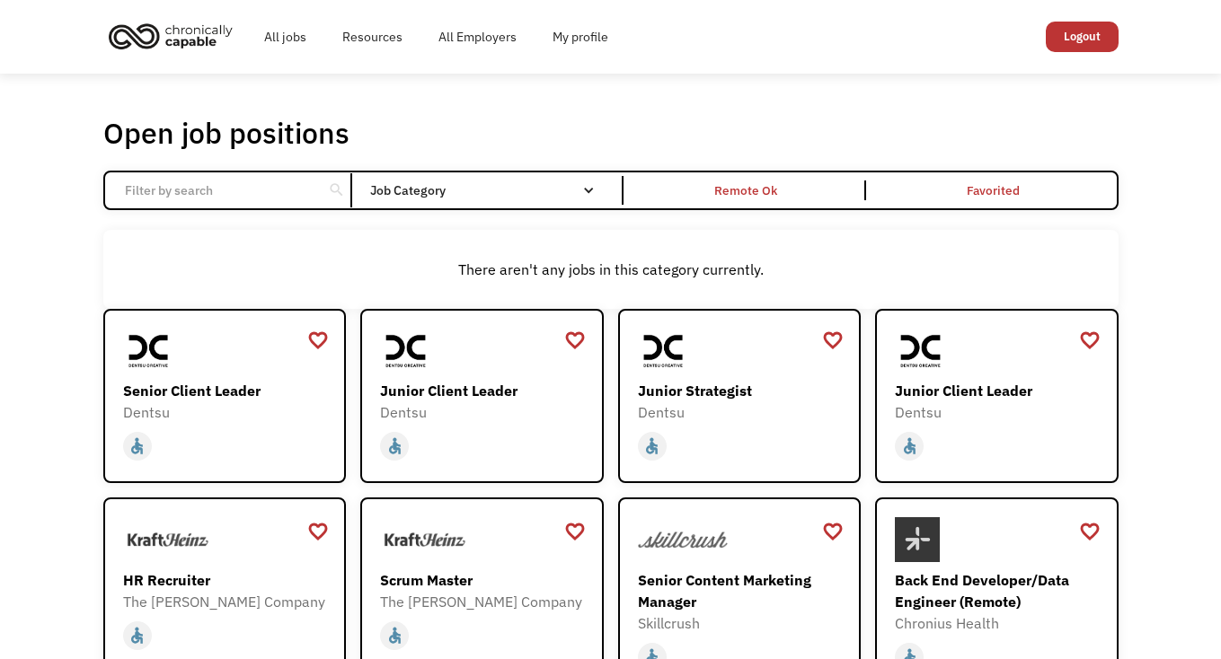
click at [593, 184] on div "Email Form" at bounding box center [588, 190] width 13 height 13
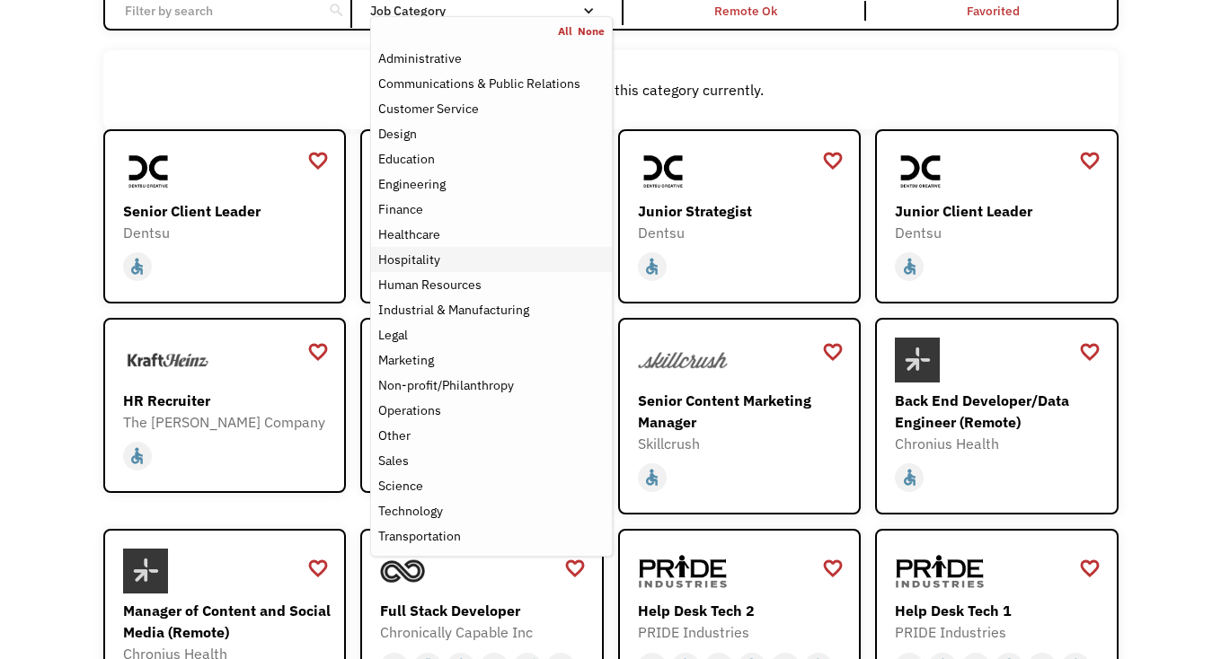
scroll to position [183, 0]
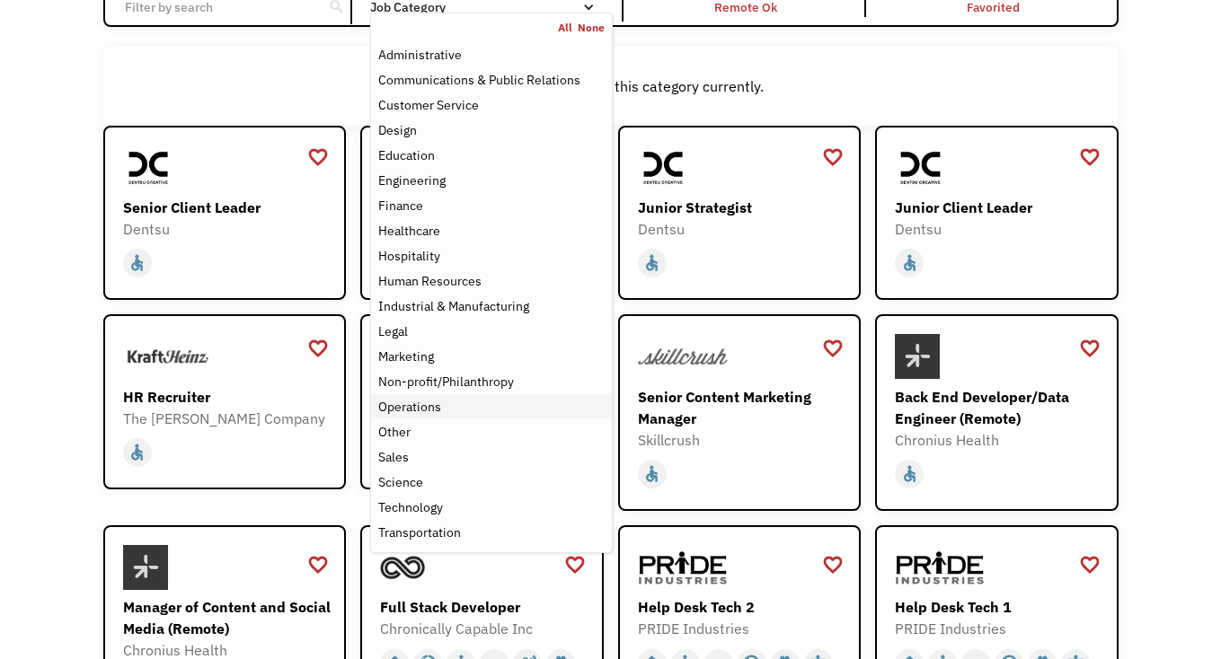
click at [428, 409] on div "Operations" at bounding box center [409, 407] width 63 height 22
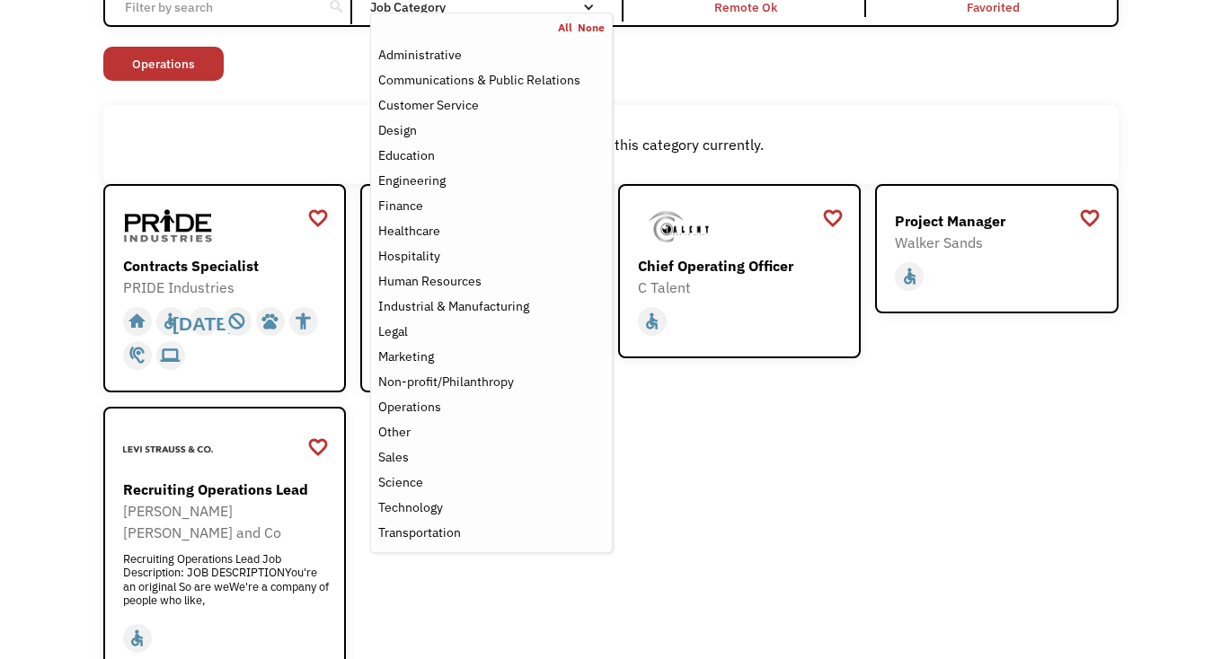
click at [746, 429] on div "favorite_border favorite Saving Senior Client Leader Dentsu https://join.smartr…" at bounding box center [610, 429] width 1015 height 491
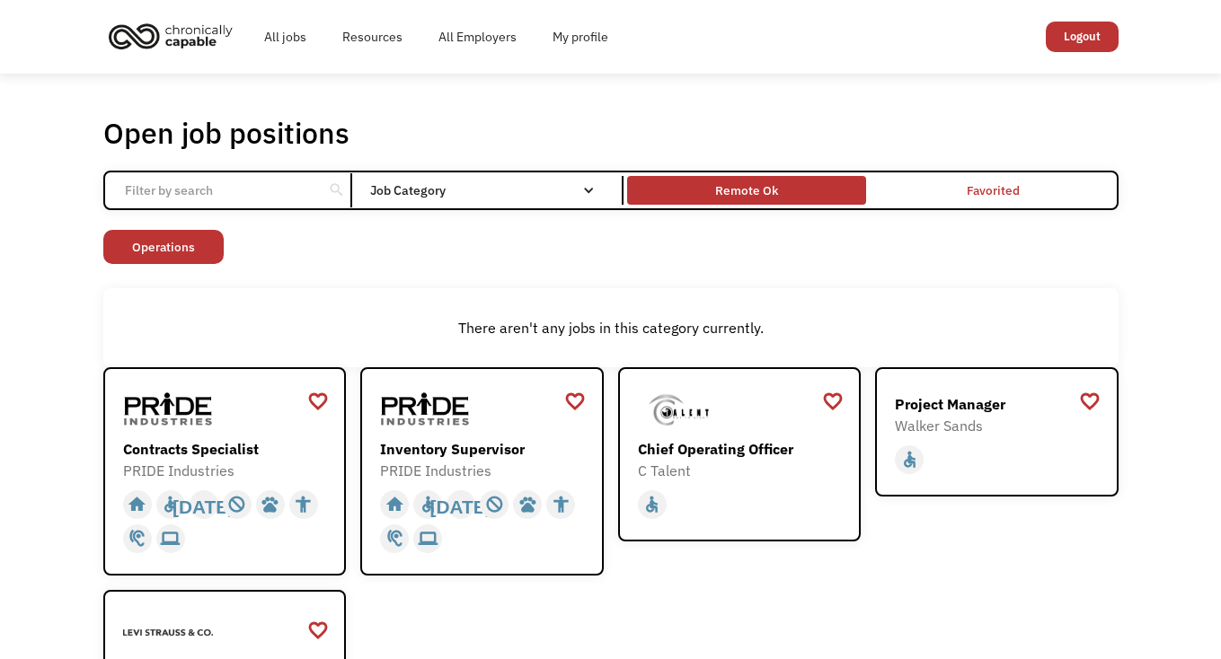
click at [744, 193] on div "Remote Ok" at bounding box center [746, 191] width 63 height 22
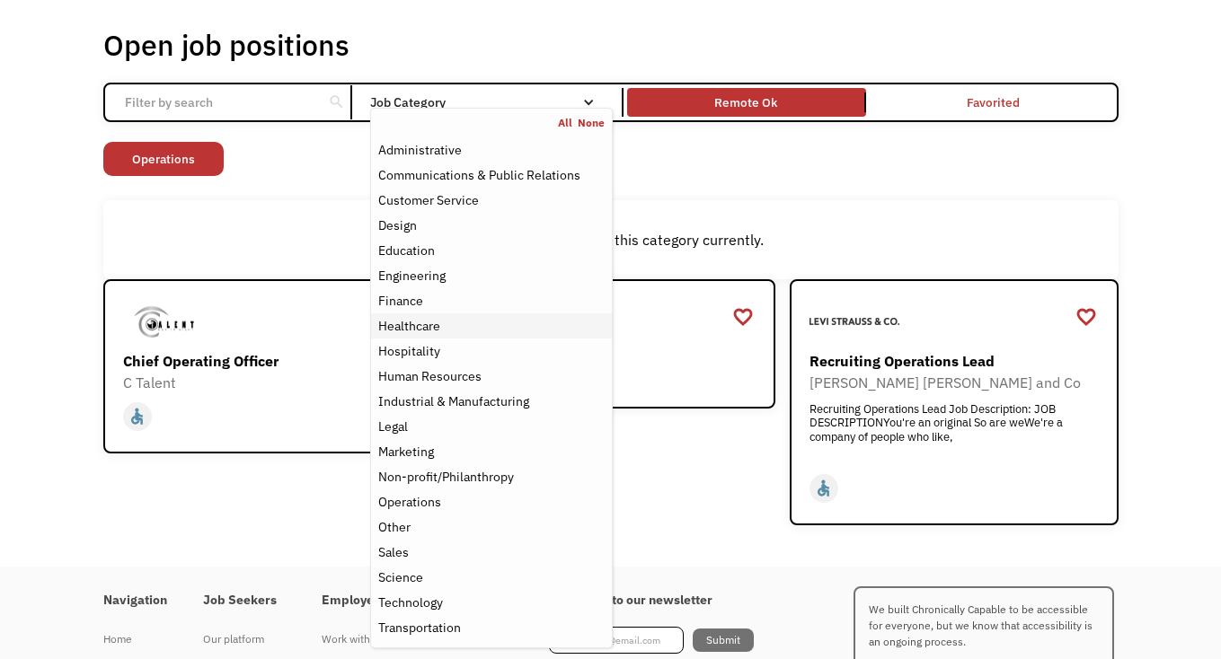
scroll to position [89, 0]
click at [410, 596] on div "Technology" at bounding box center [410, 602] width 65 height 22
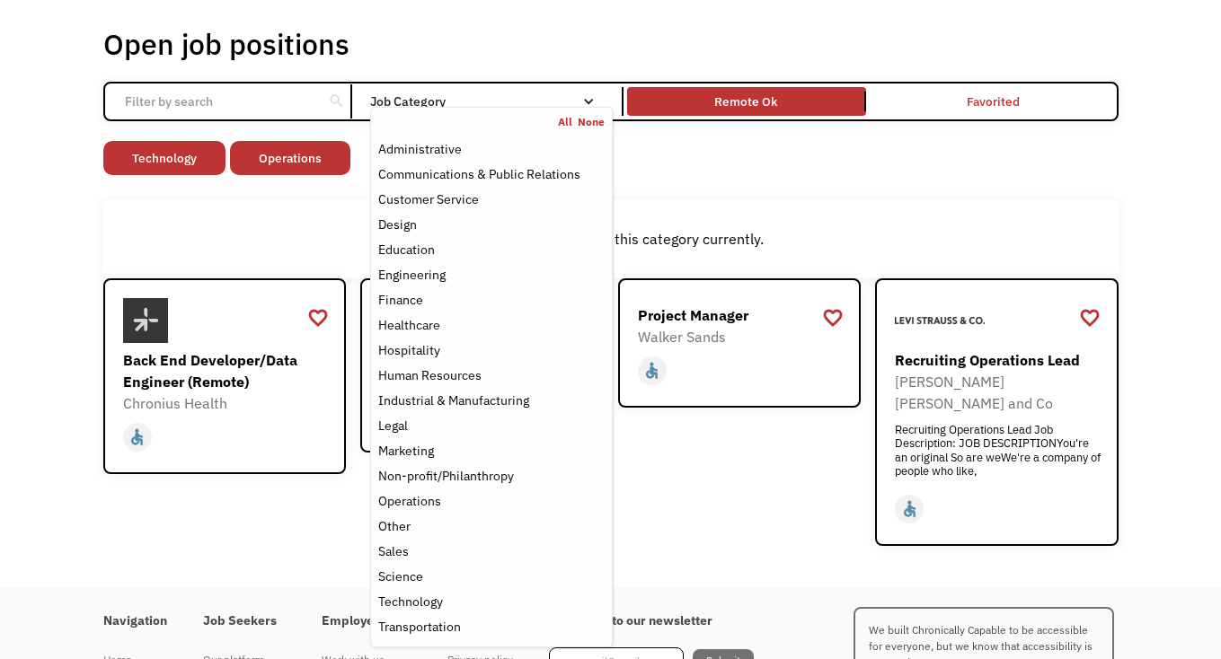
click at [1147, 199] on div "Open job positions You have X liked items Search search Filter by category Admi…" at bounding box center [610, 286] width 1221 height 603
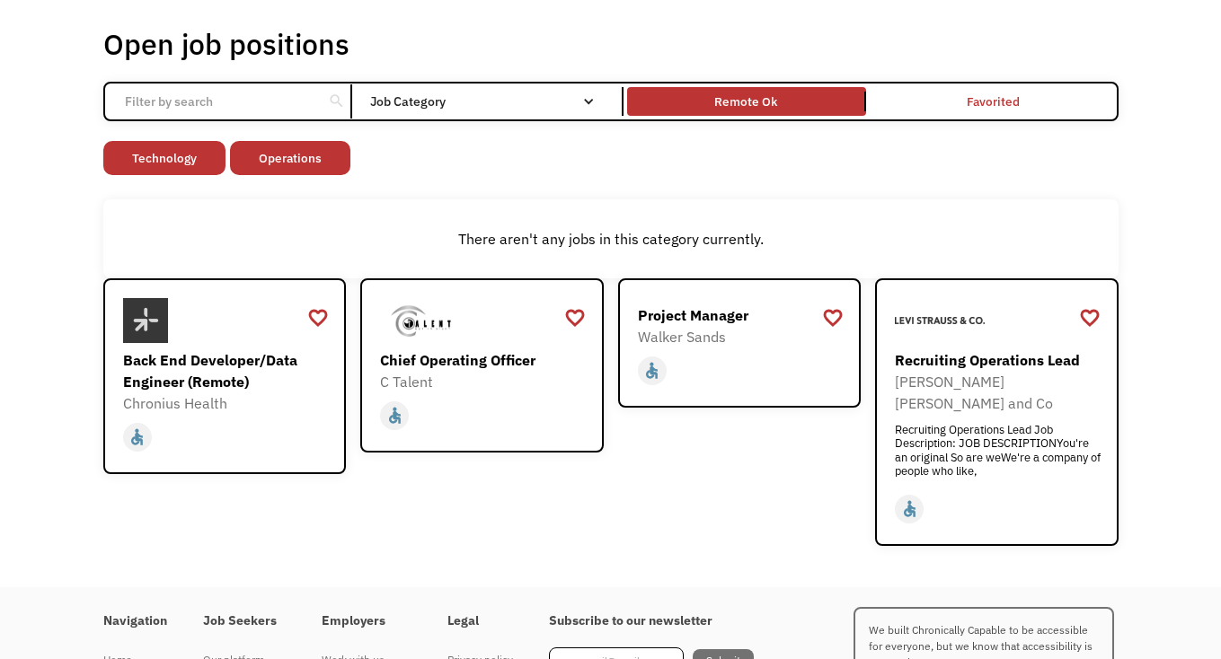
click at [154, 106] on input "Email Form" at bounding box center [214, 101] width 200 height 34
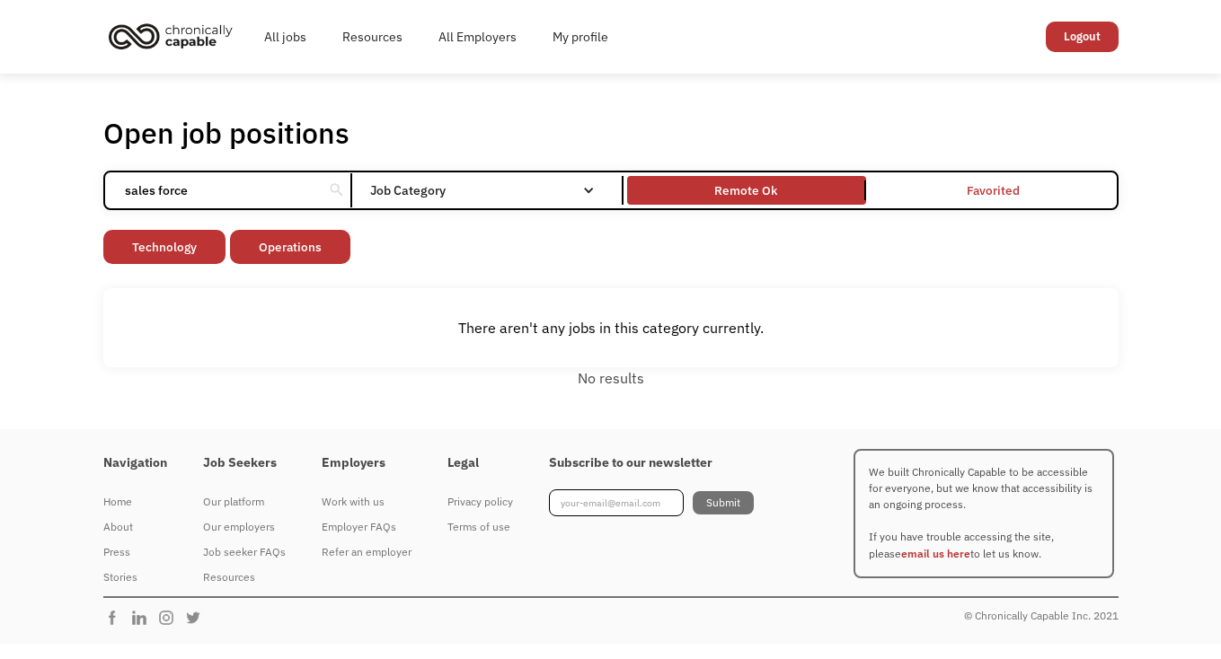
type input "sales force"
click input "Email Form" at bounding box center [0, 0] width 0 height 0
click at [225, 189] on input "sales force" at bounding box center [214, 190] width 200 height 34
drag, startPoint x: 226, startPoint y: 192, endPoint x: 50, endPoint y: 189, distance: 175.2
click at [49, 190] on div "Open job positions You have X liked items Search sales force search Filter by c…" at bounding box center [610, 252] width 1221 height 356
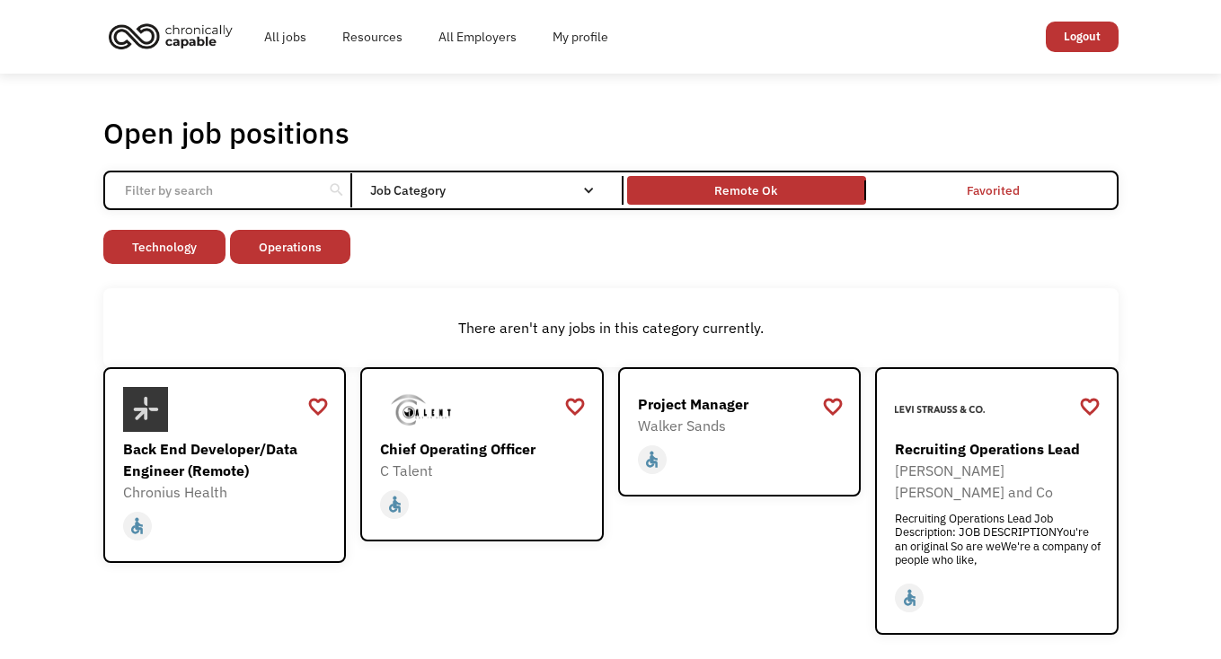
click at [148, 189] on input "Email Form" at bounding box center [214, 190] width 200 height 34
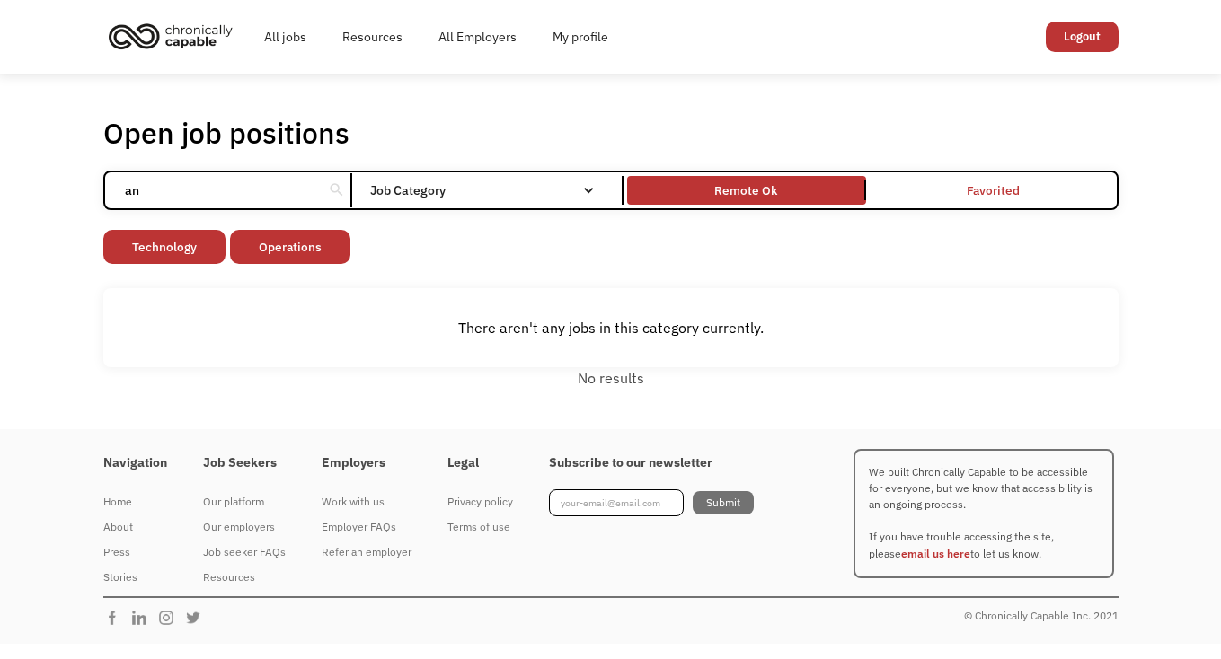
type input "a"
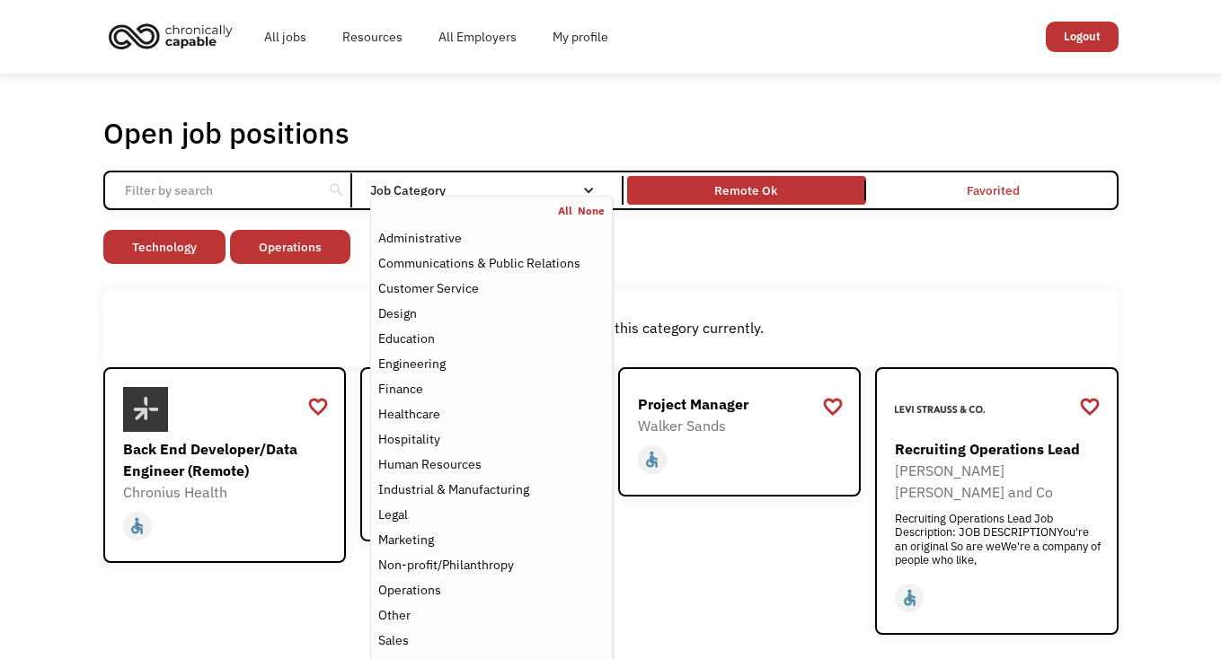
click at [585, 184] on div "Email Form" at bounding box center [588, 190] width 13 height 13
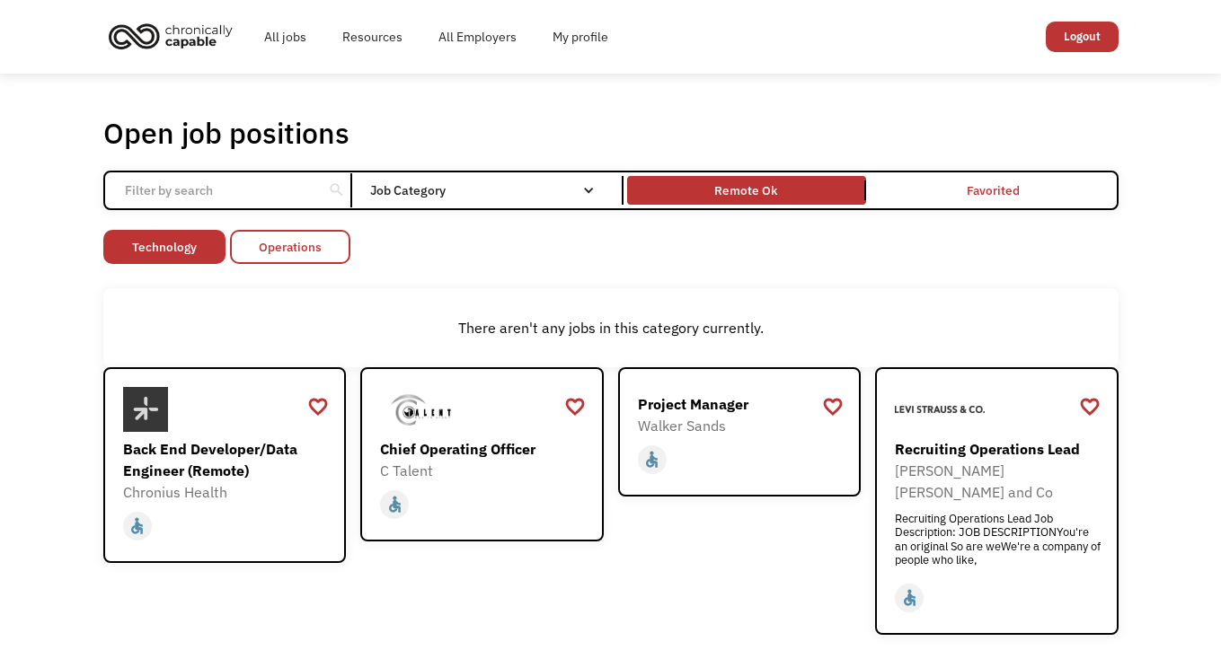
click at [306, 241] on link "Operations" at bounding box center [290, 247] width 120 height 34
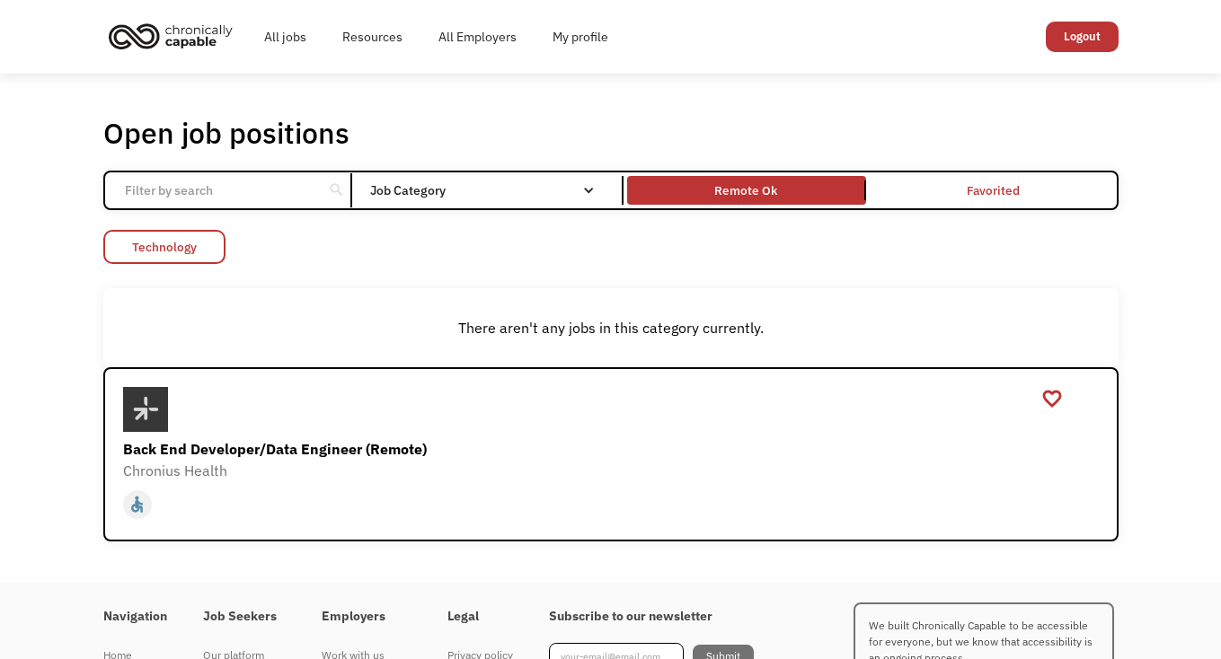
click at [201, 244] on link "Technology" at bounding box center [164, 247] width 122 height 34
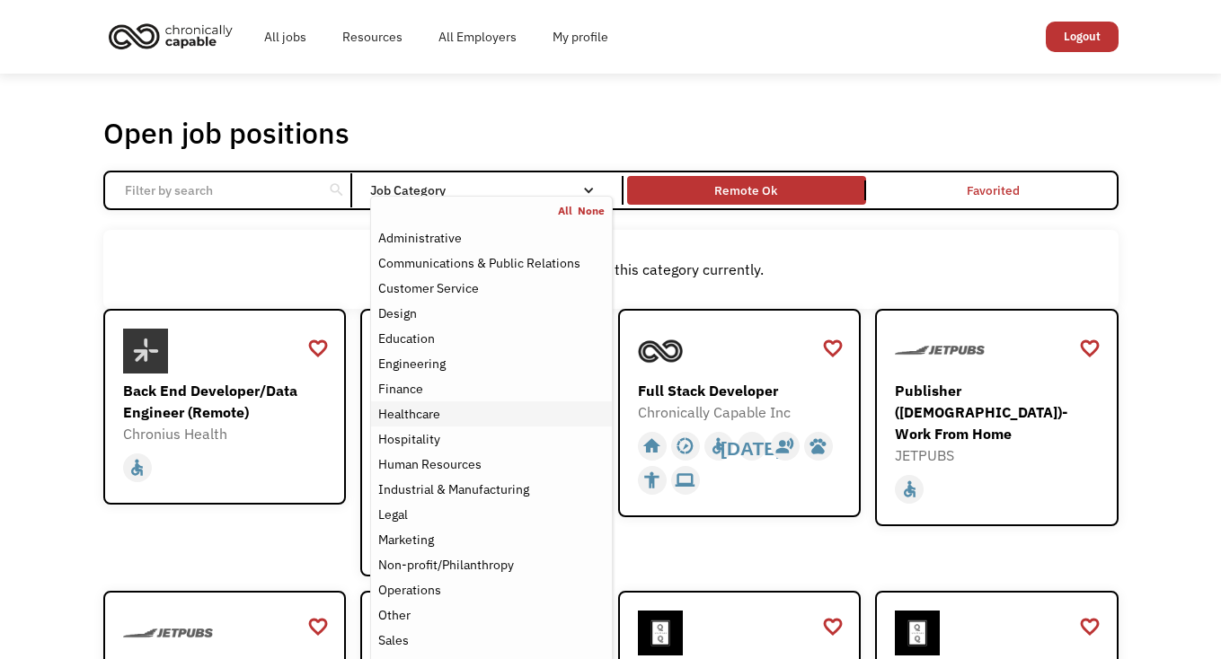
click at [420, 415] on div "Healthcare" at bounding box center [409, 414] width 62 height 22
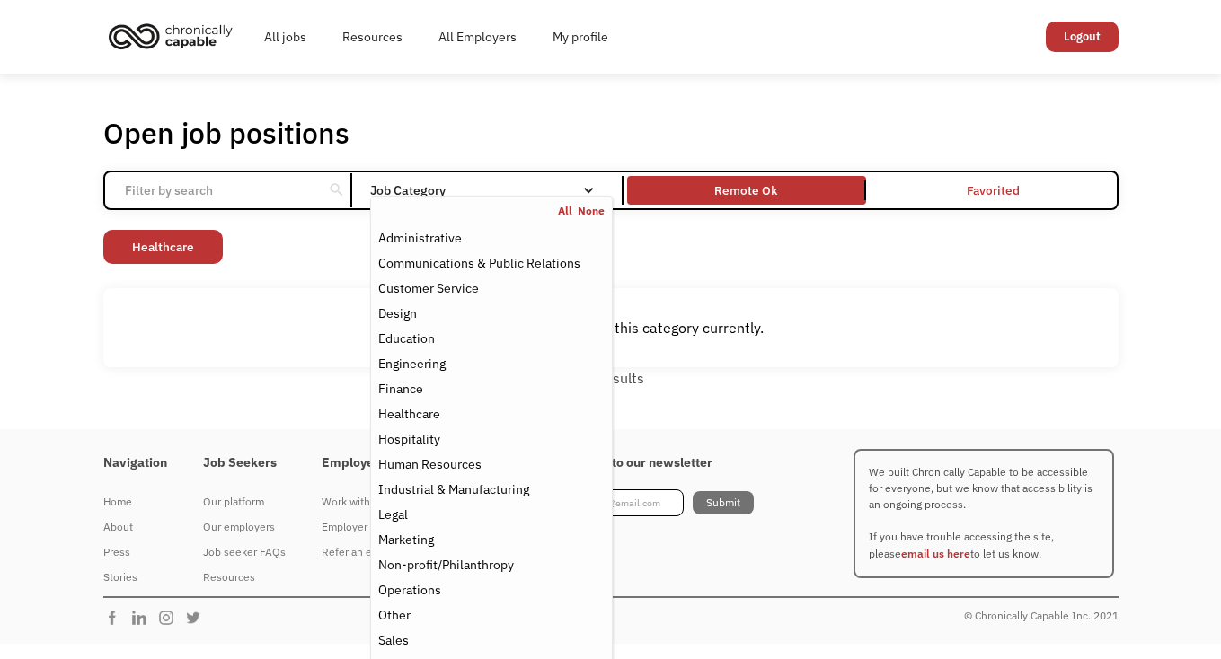
click at [809, 273] on div "Open job positions You have X liked items Search search Filter by category Admi…" at bounding box center [610, 252] width 1015 height 274
click at [591, 190] on div "Email Form" at bounding box center [588, 190] width 13 height 13
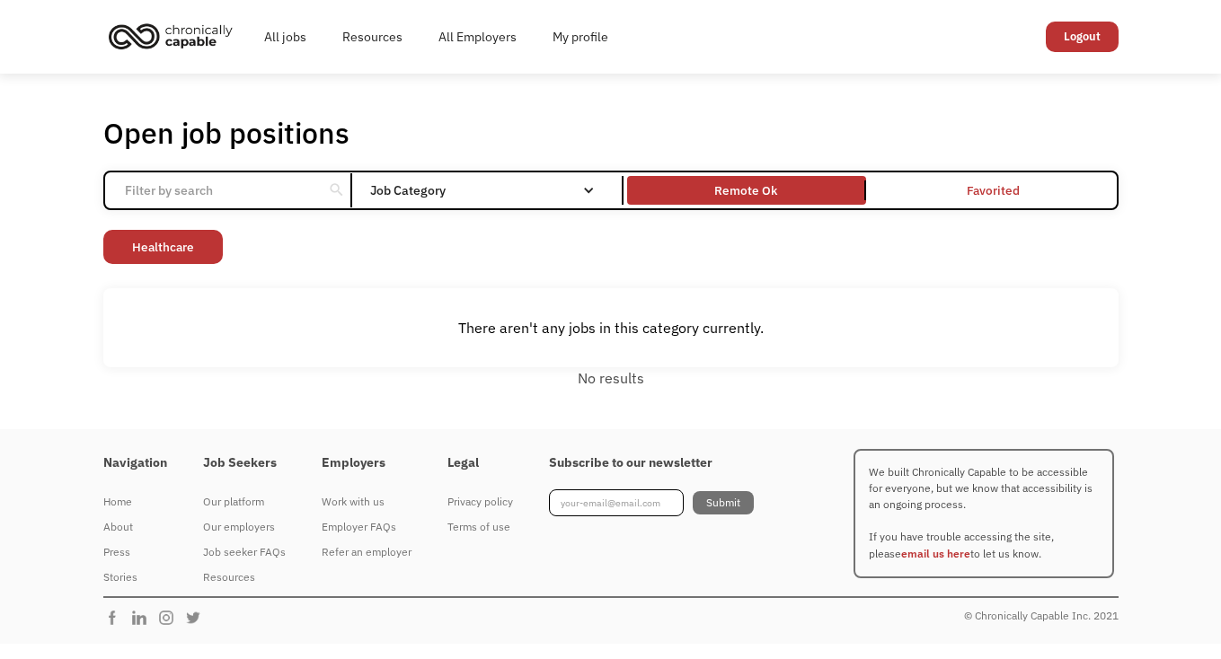
click at [597, 186] on div "Job Category" at bounding box center [491, 190] width 242 height 13
click at [183, 252] on link "Healthcare" at bounding box center [162, 247] width 119 height 34
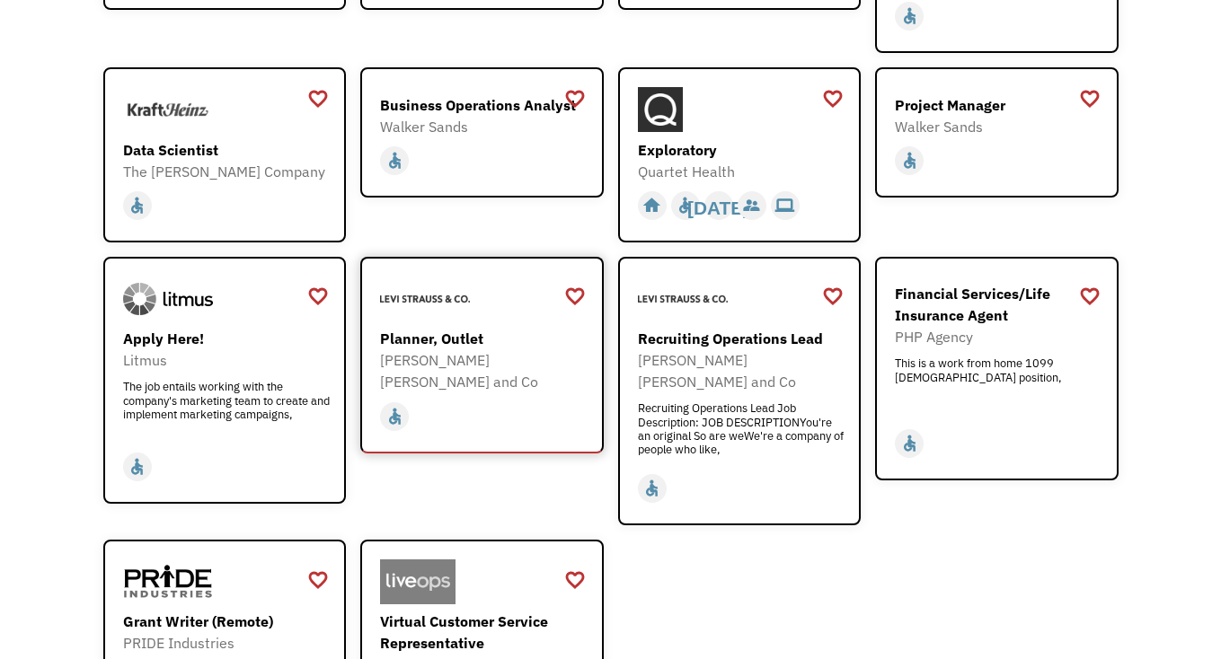
scroll to position [1937, 0]
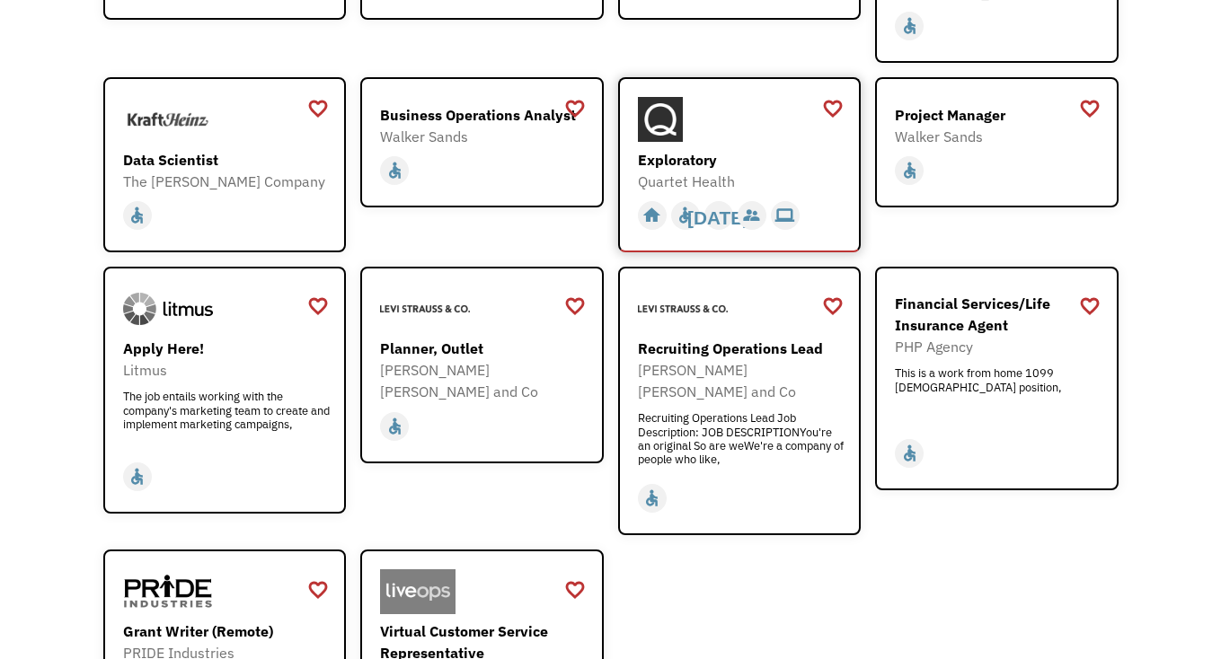
click at [675, 149] on div "Exploratory" at bounding box center [742, 160] width 208 height 22
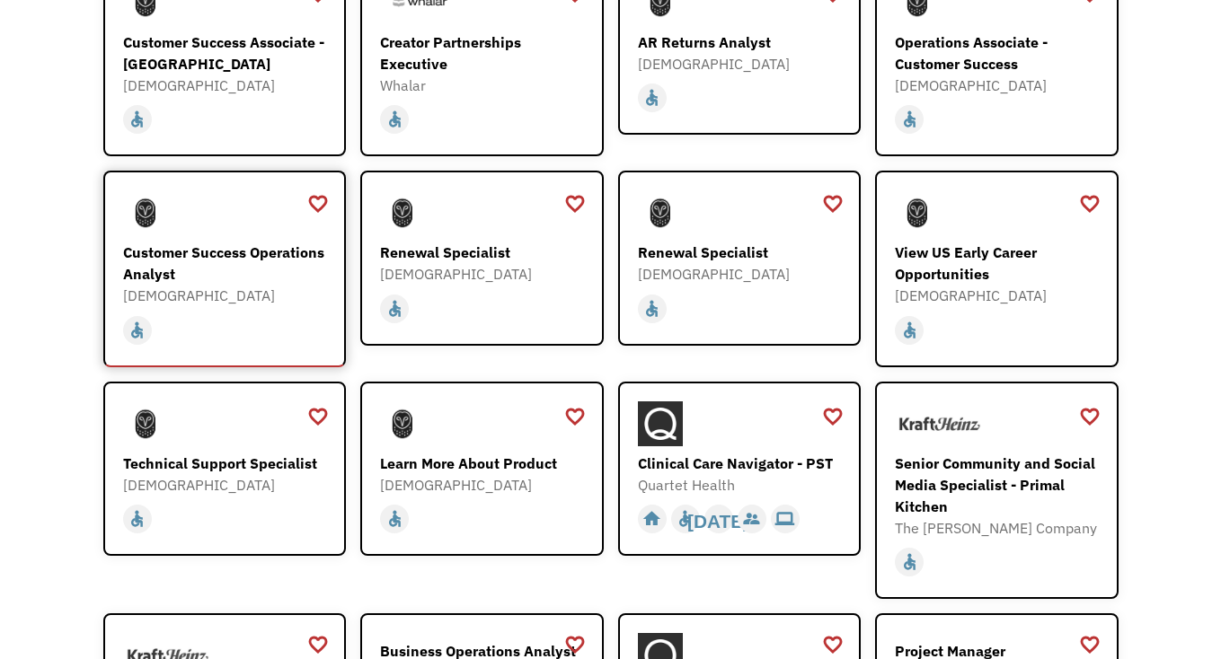
scroll to position [1402, 0]
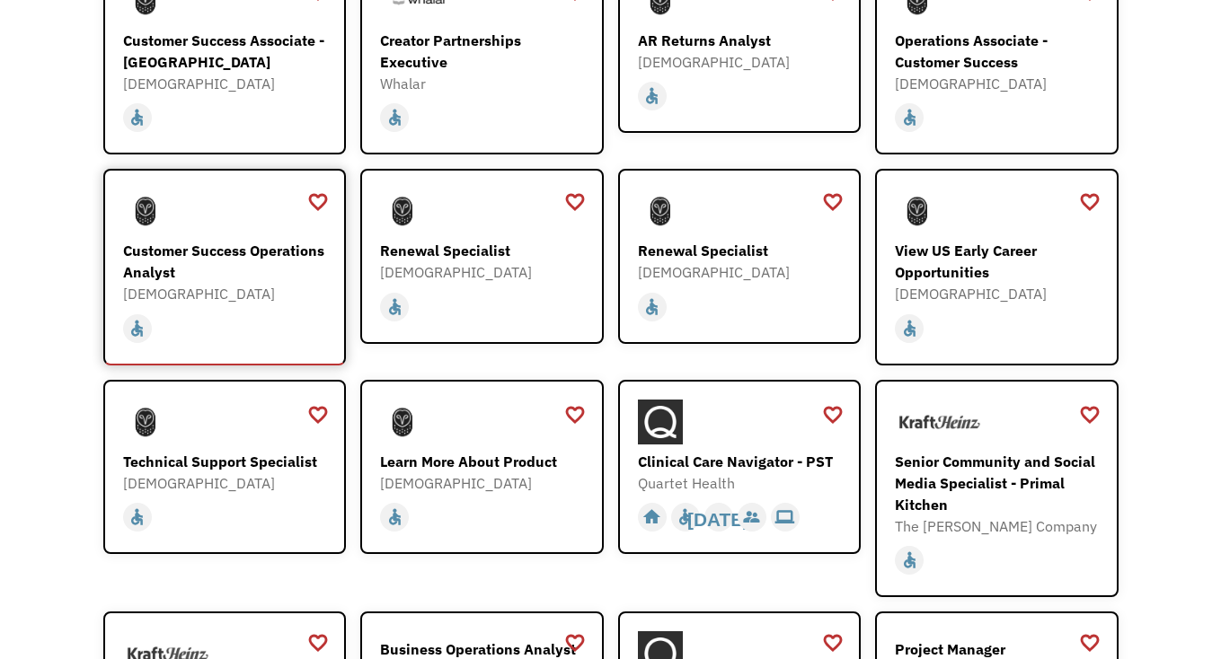
click at [212, 240] on div "Customer Success Operations Analyst" at bounding box center [227, 261] width 208 height 43
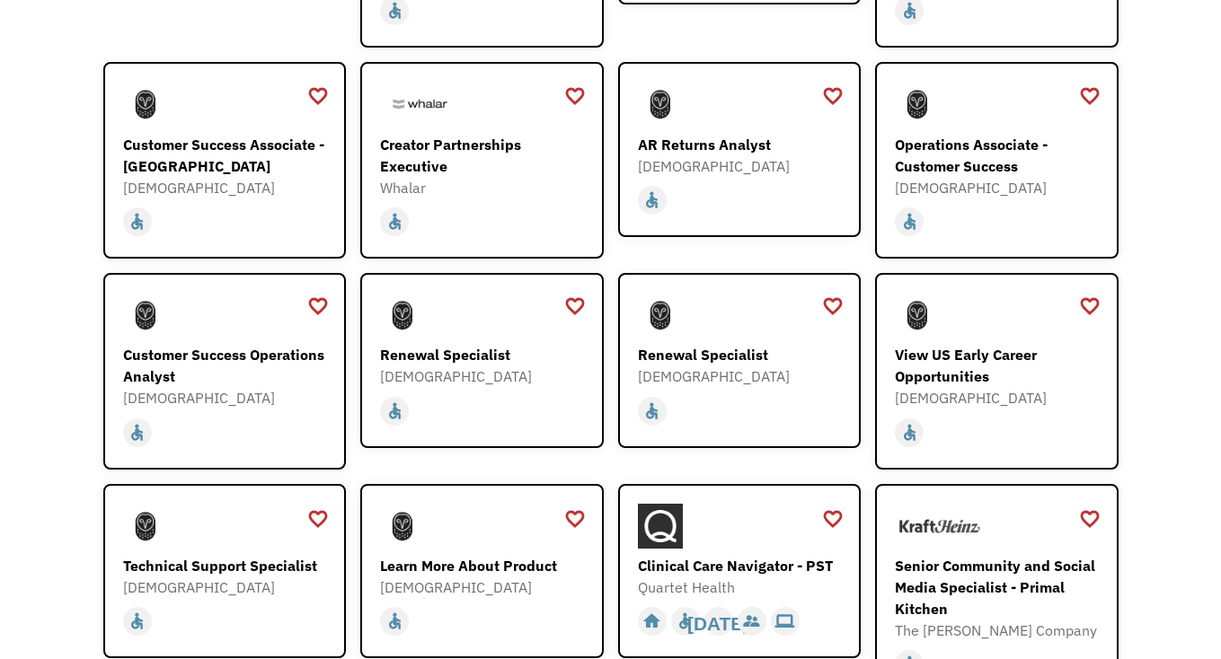
scroll to position [1276, 0]
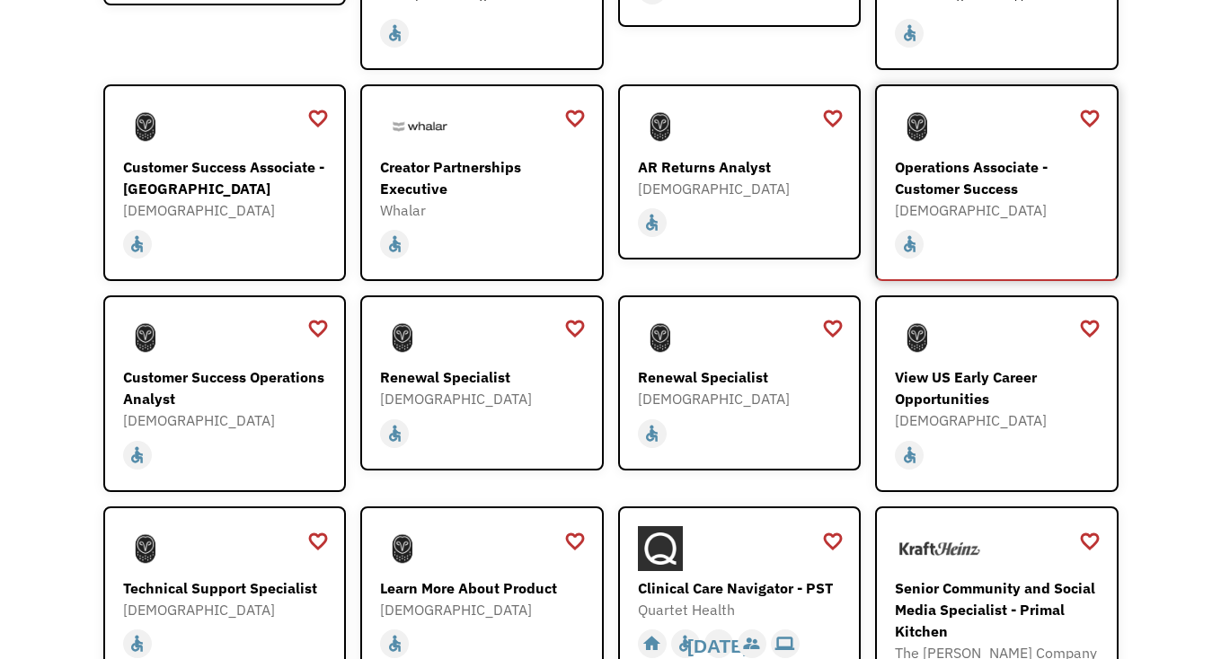
click at [999, 156] on div "Operations Associate - Customer Success" at bounding box center [999, 177] width 208 height 43
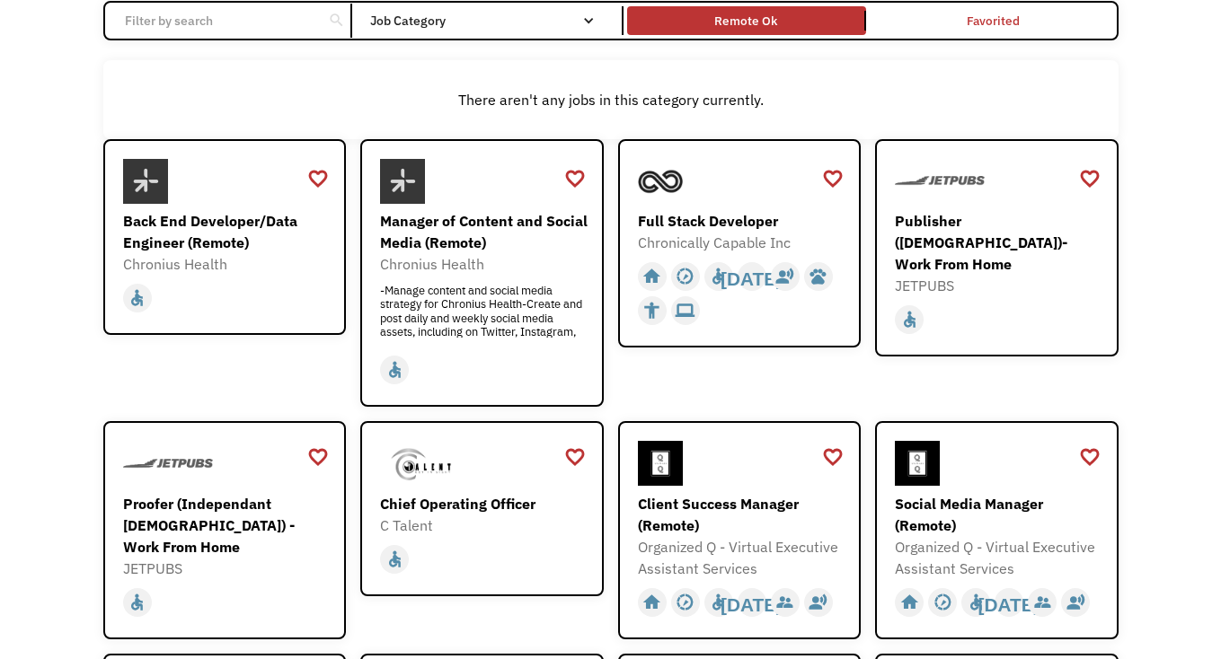
scroll to position [0, 0]
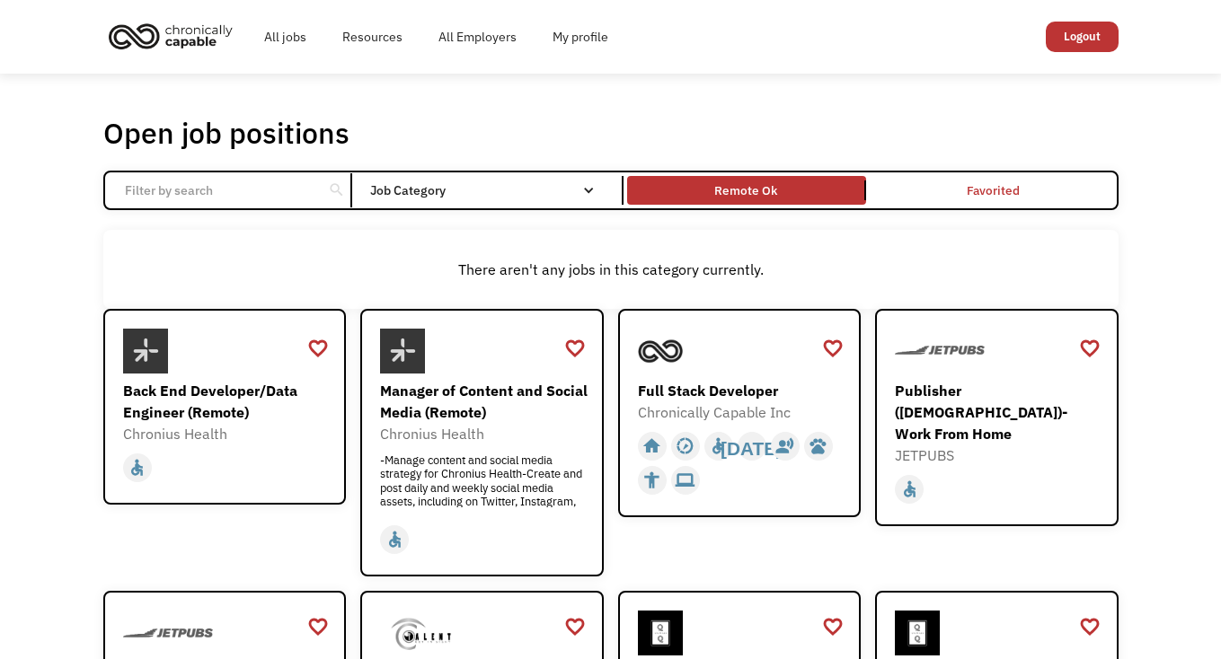
click at [161, 35] on img "home" at bounding box center [170, 36] width 135 height 40
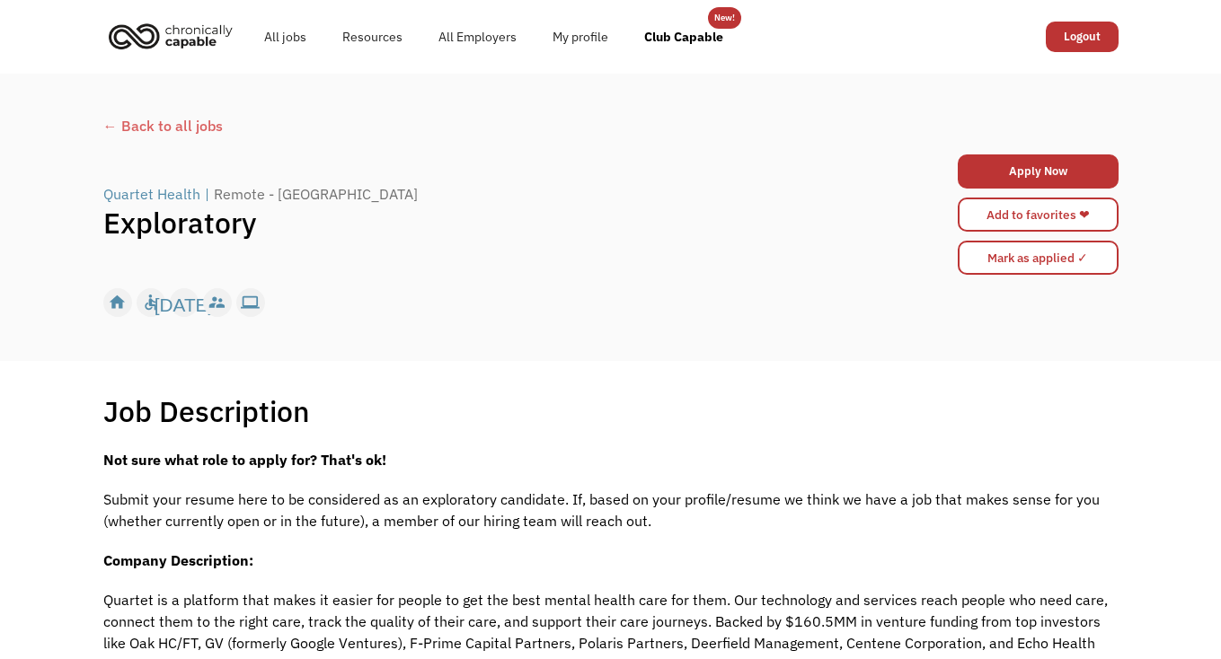
click at [157, 193] on div "Quartet Health" at bounding box center [151, 194] width 97 height 22
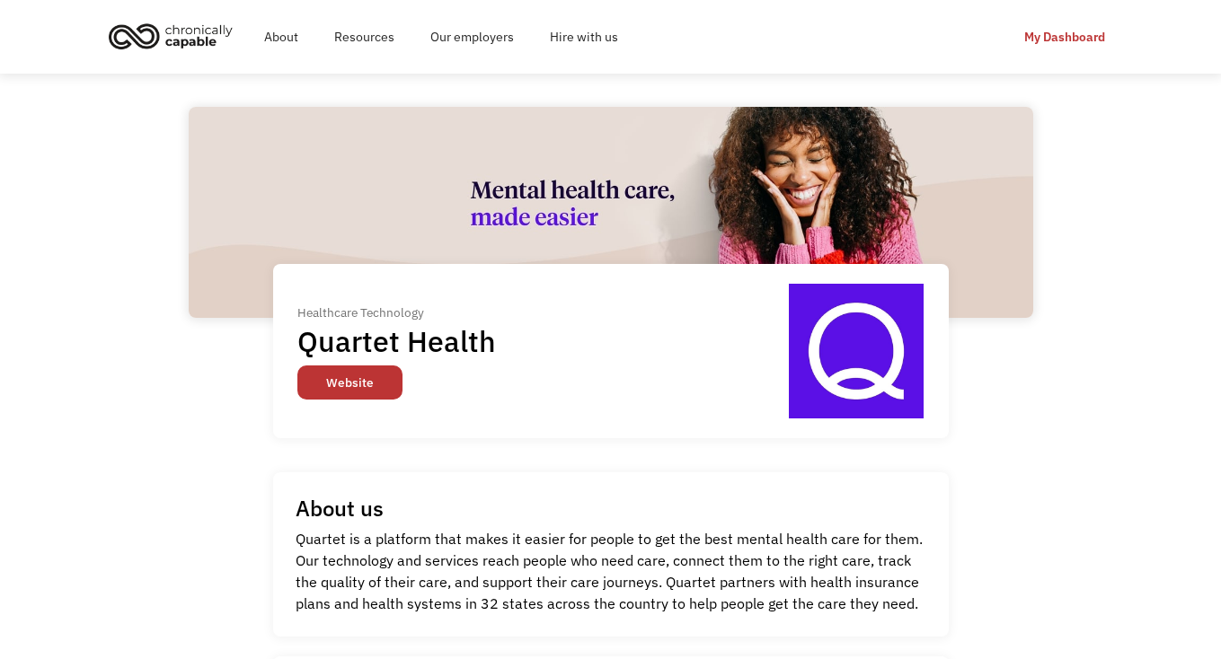
click at [361, 380] on link "Website" at bounding box center [349, 383] width 105 height 34
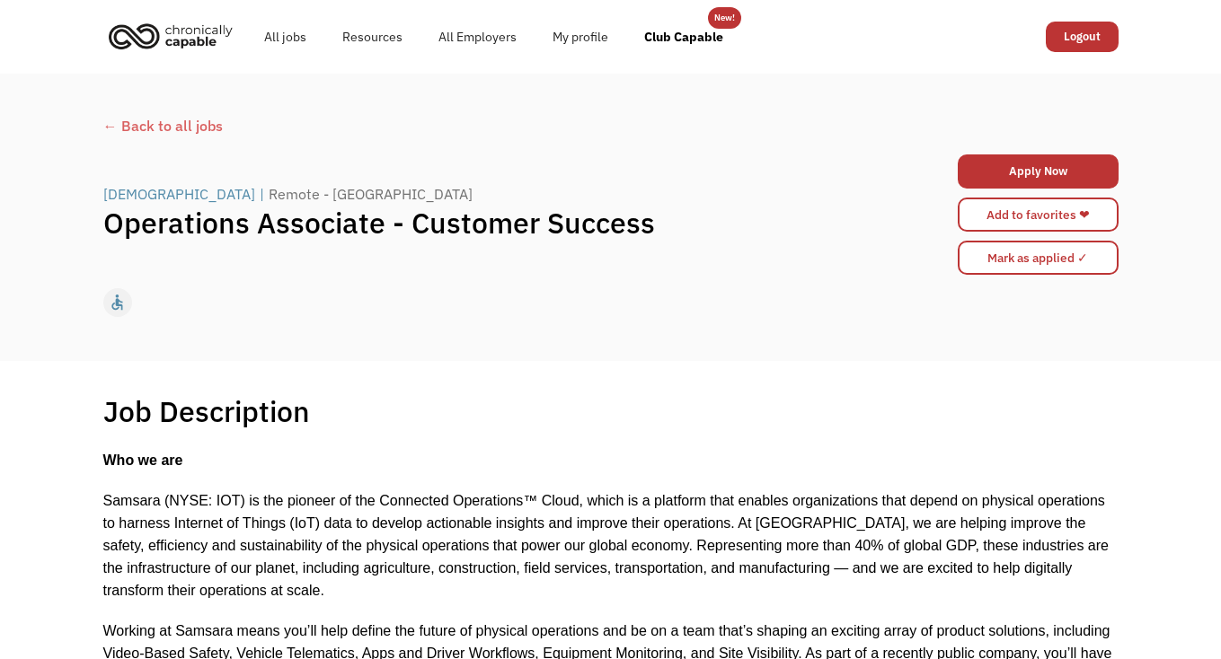
click at [127, 196] on div "[DEMOGRAPHIC_DATA]" at bounding box center [179, 194] width 152 height 22
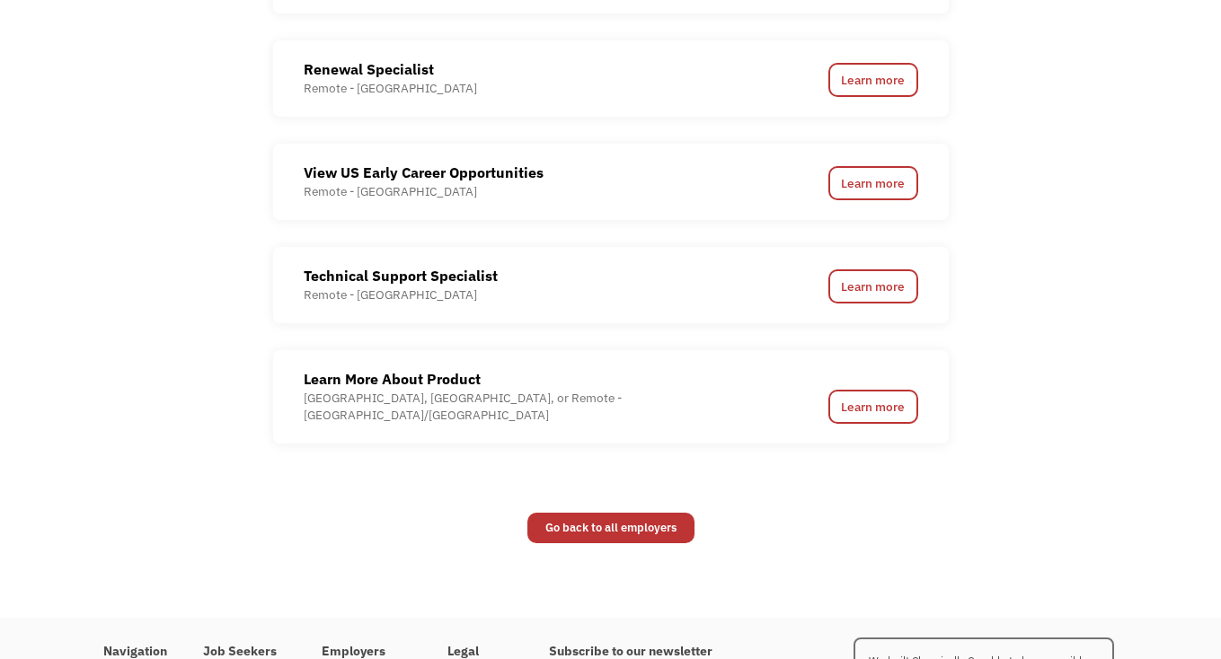
scroll to position [2083, 0]
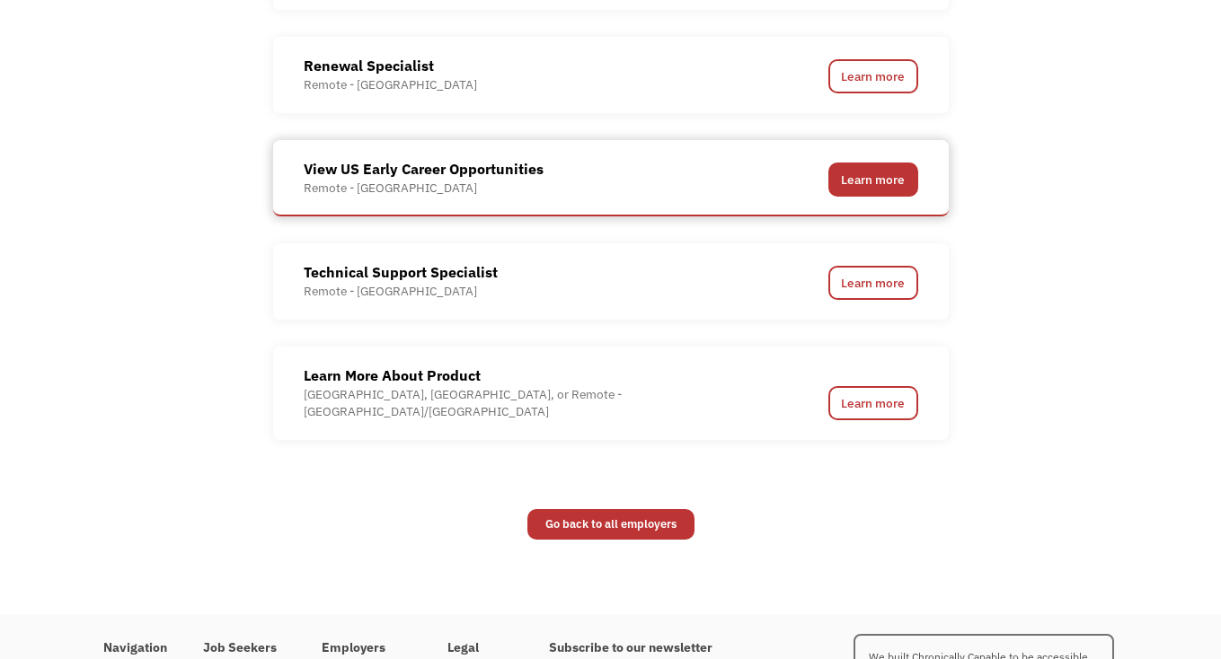
click at [879, 181] on link "Learn more" at bounding box center [873, 180] width 90 height 34
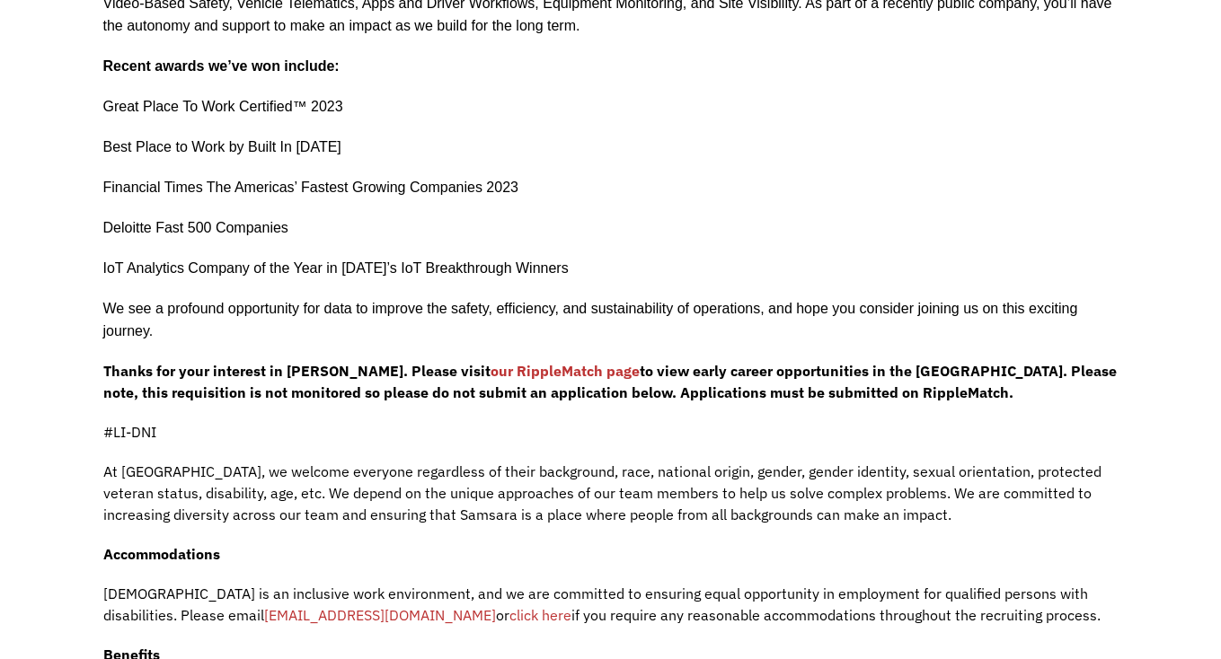
scroll to position [651, 0]
click at [494, 361] on link "our RippleMatch page" at bounding box center [565, 370] width 149 height 18
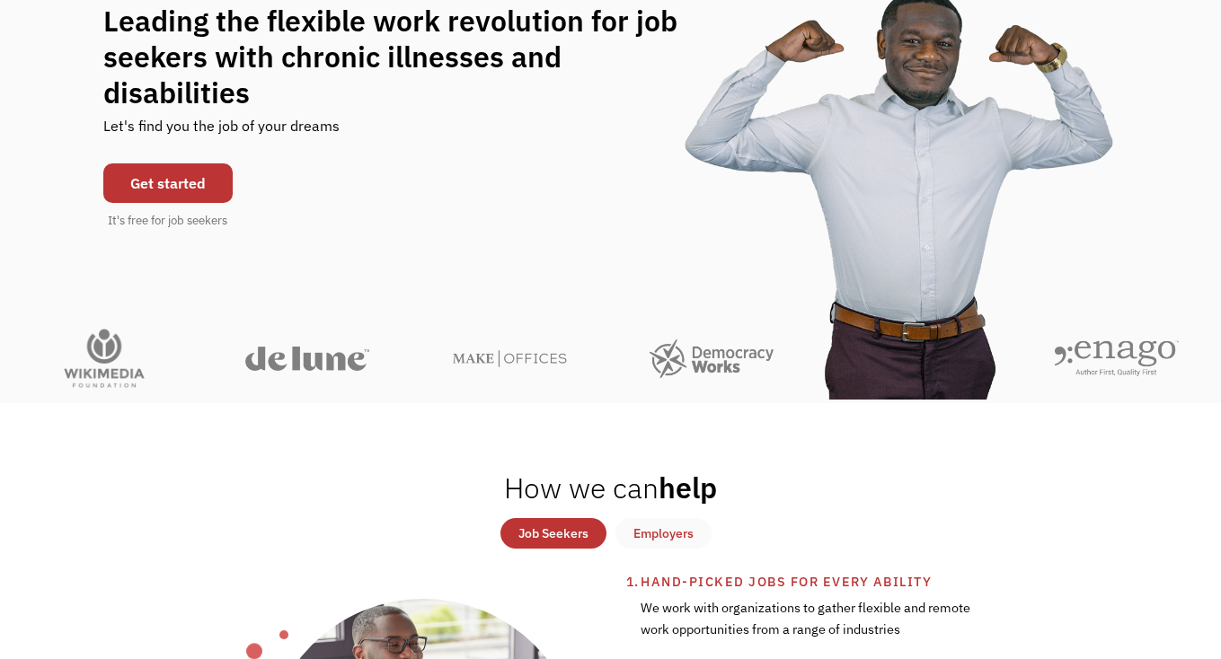
scroll to position [144, 0]
